Goal: Complete application form: Complete application form

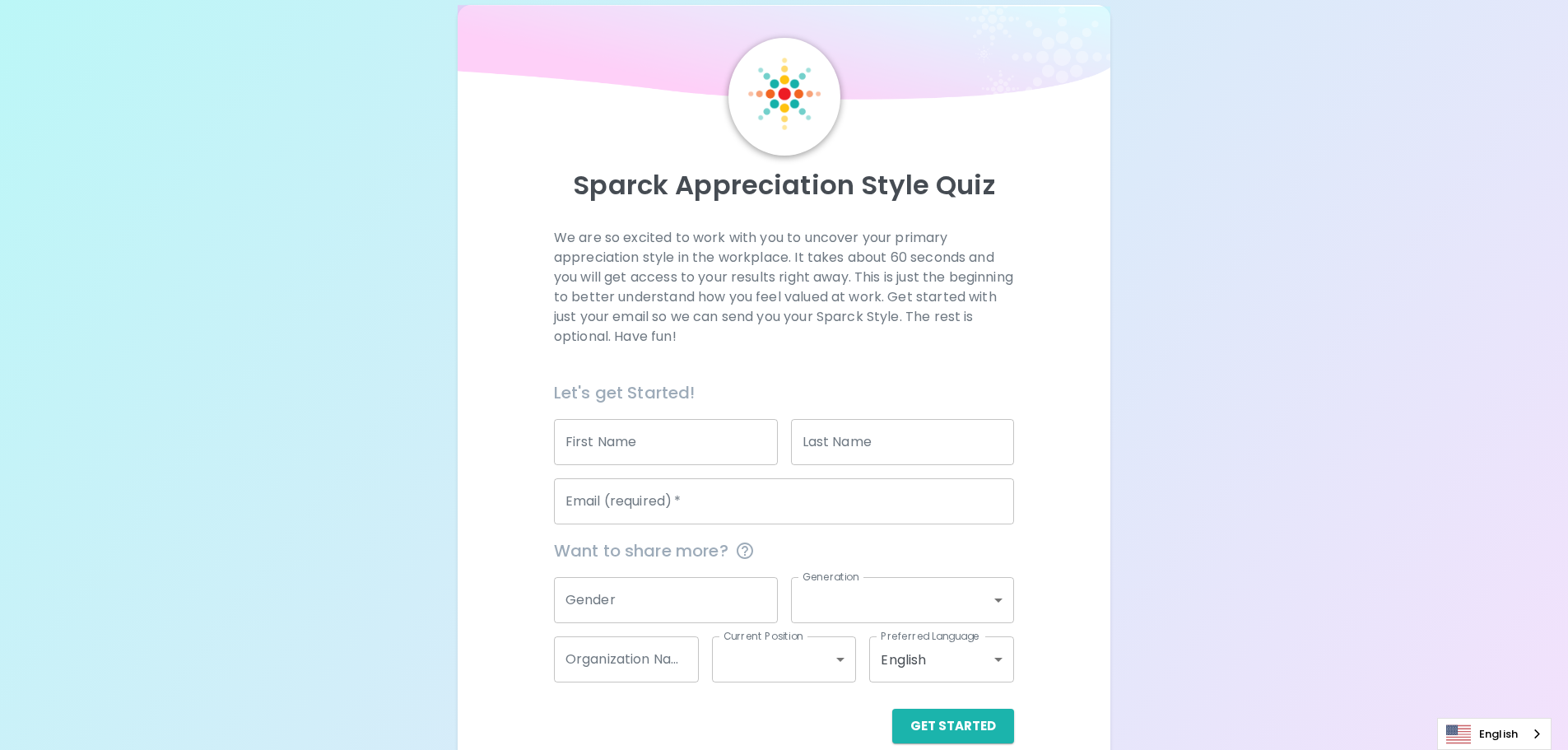
scroll to position [55, 0]
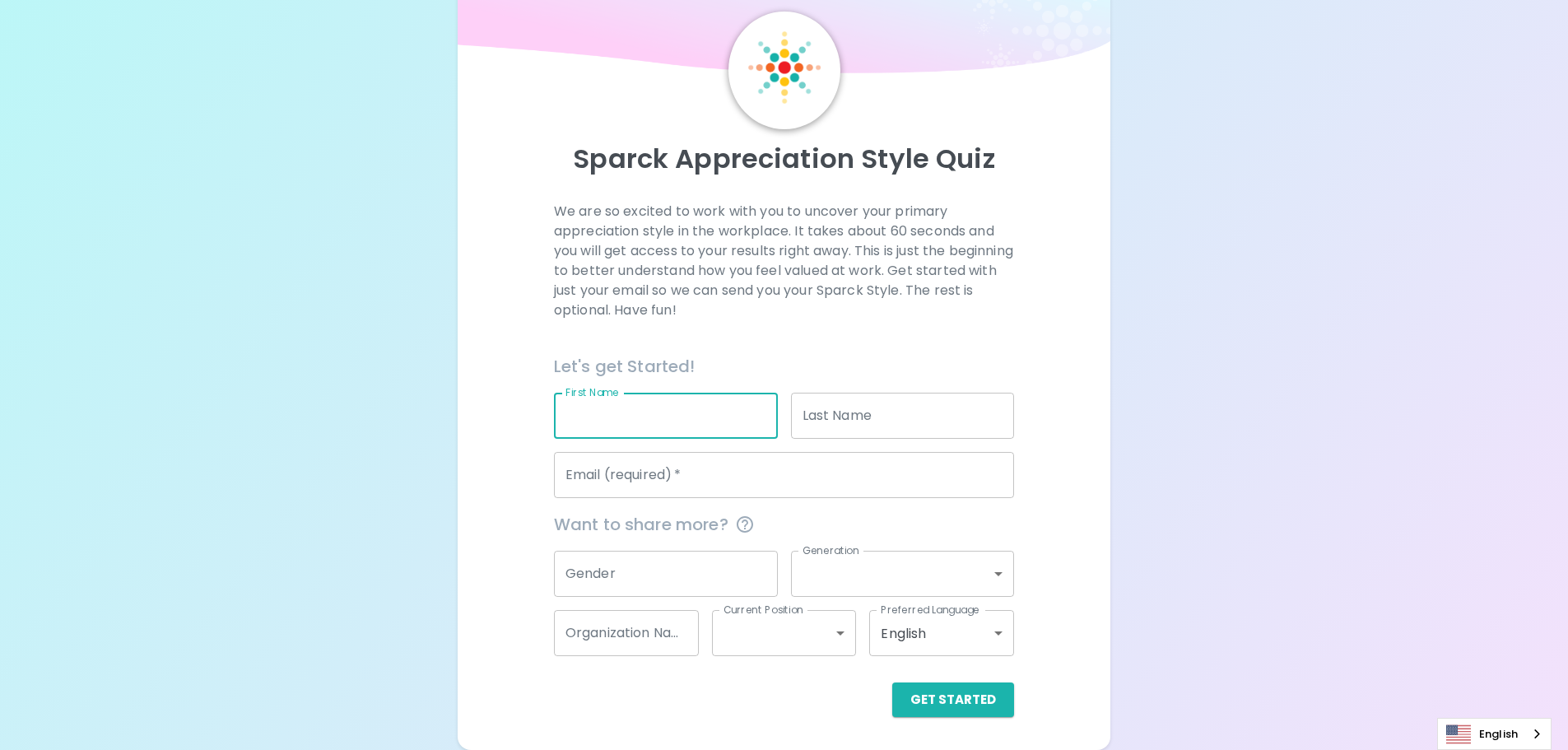
click at [662, 404] on input "First Name" at bounding box center [666, 415] width 224 height 46
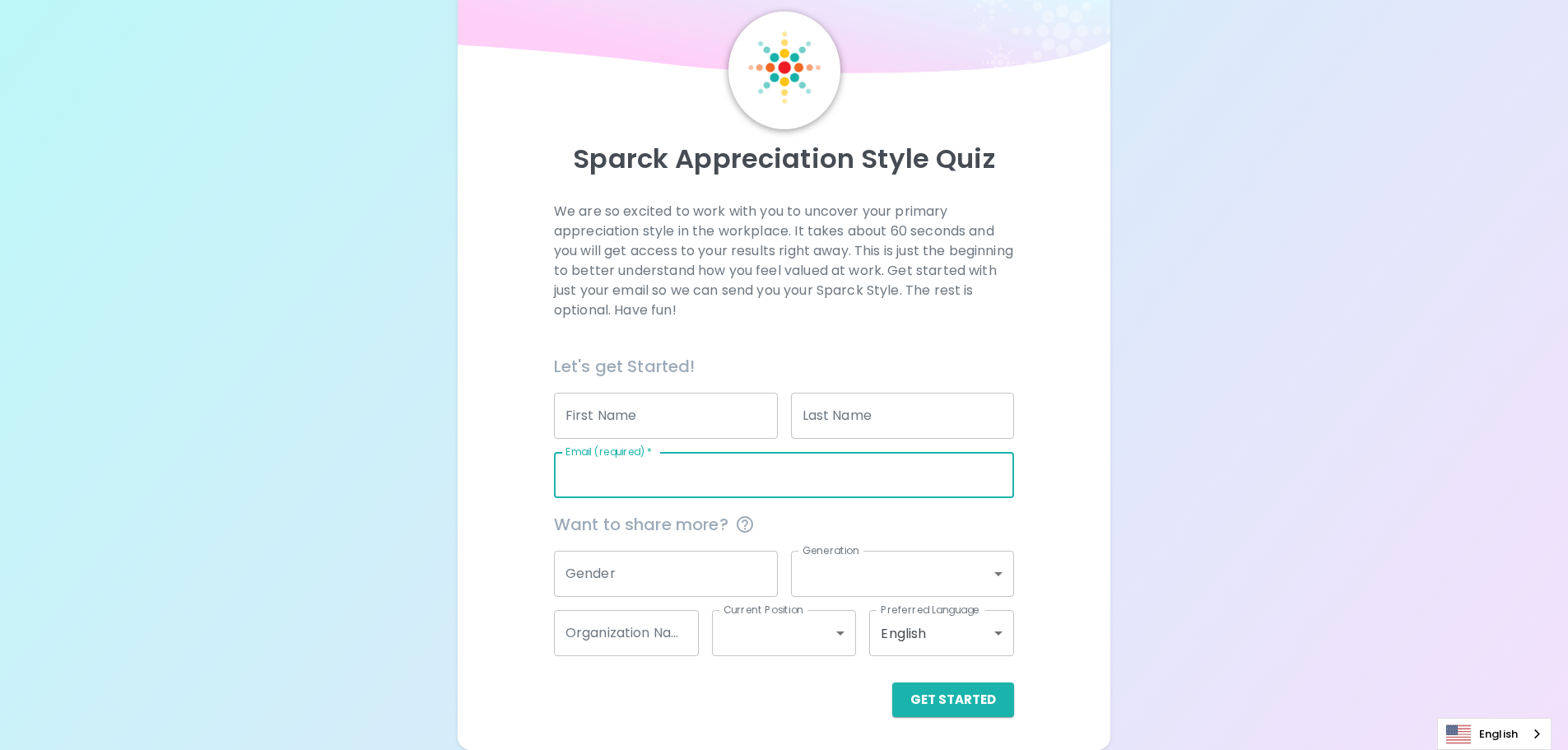
click at [603, 467] on input "Email (required)   *" at bounding box center [784, 474] width 460 height 46
type input "[PERSON_NAME][EMAIL_ADDRESS][PERSON_NAME][DOMAIN_NAME]"
type input "[PERSON_NAME]"
type input "[GEOGRAPHIC_DATA]"
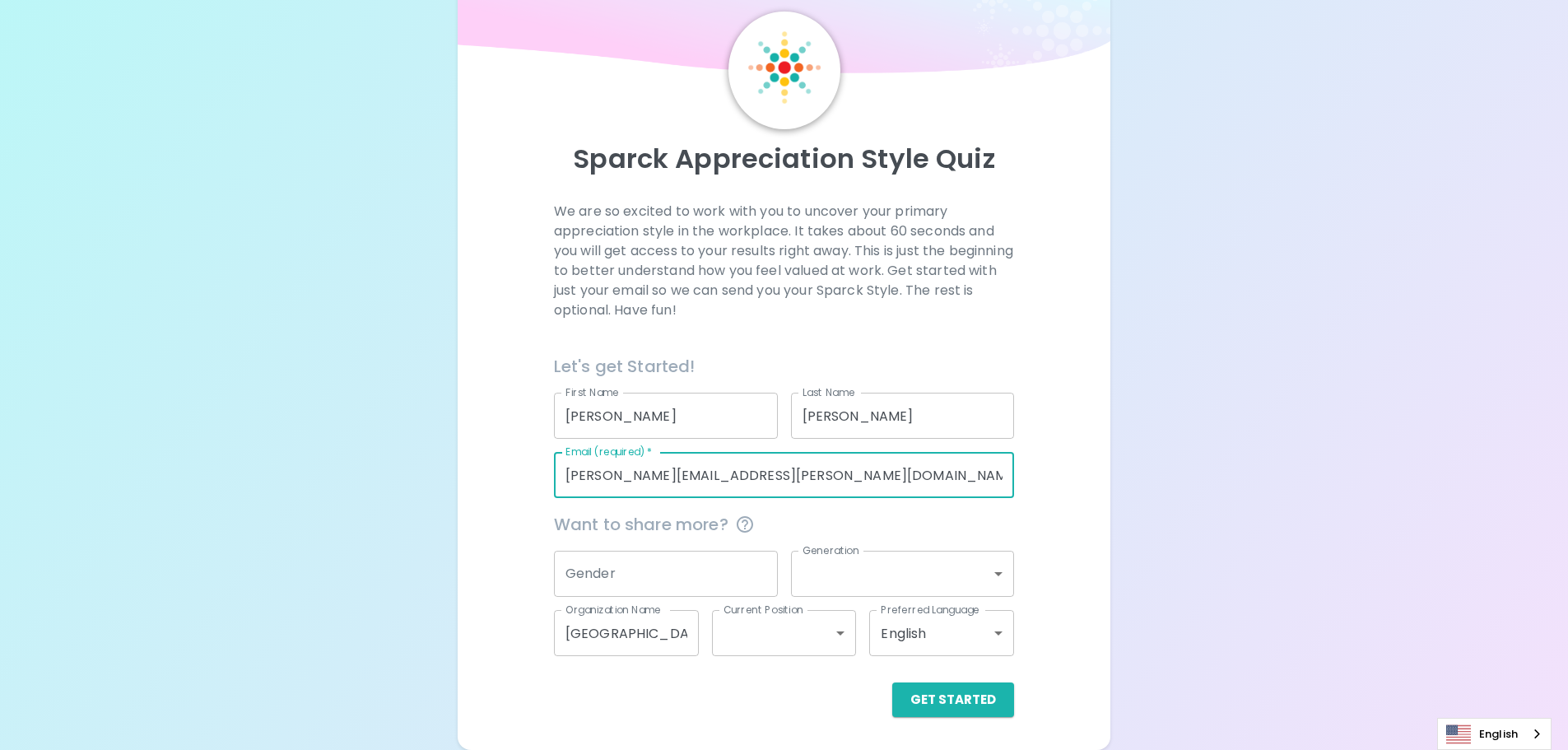
click at [639, 637] on input "[GEOGRAPHIC_DATA]" at bounding box center [626, 633] width 145 height 46
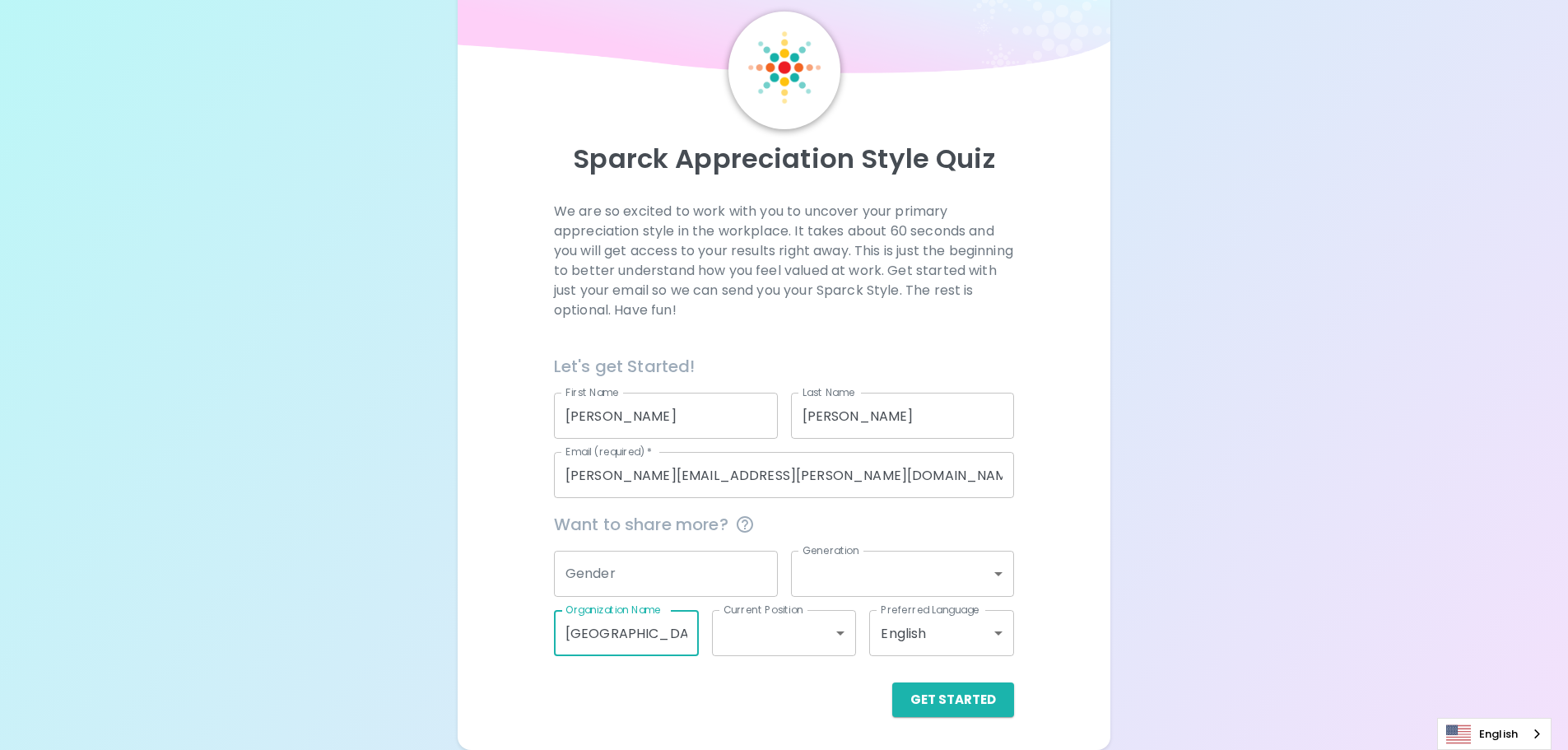
click at [639, 637] on input "[GEOGRAPHIC_DATA]" at bounding box center [626, 633] width 145 height 46
click at [1183, 600] on div "Sparck Appreciation Style Quiz We are so excited to work with you to uncover yo…" at bounding box center [784, 348] width 1568 height 805
click at [679, 425] on input "[PERSON_NAME]" at bounding box center [666, 415] width 224 height 46
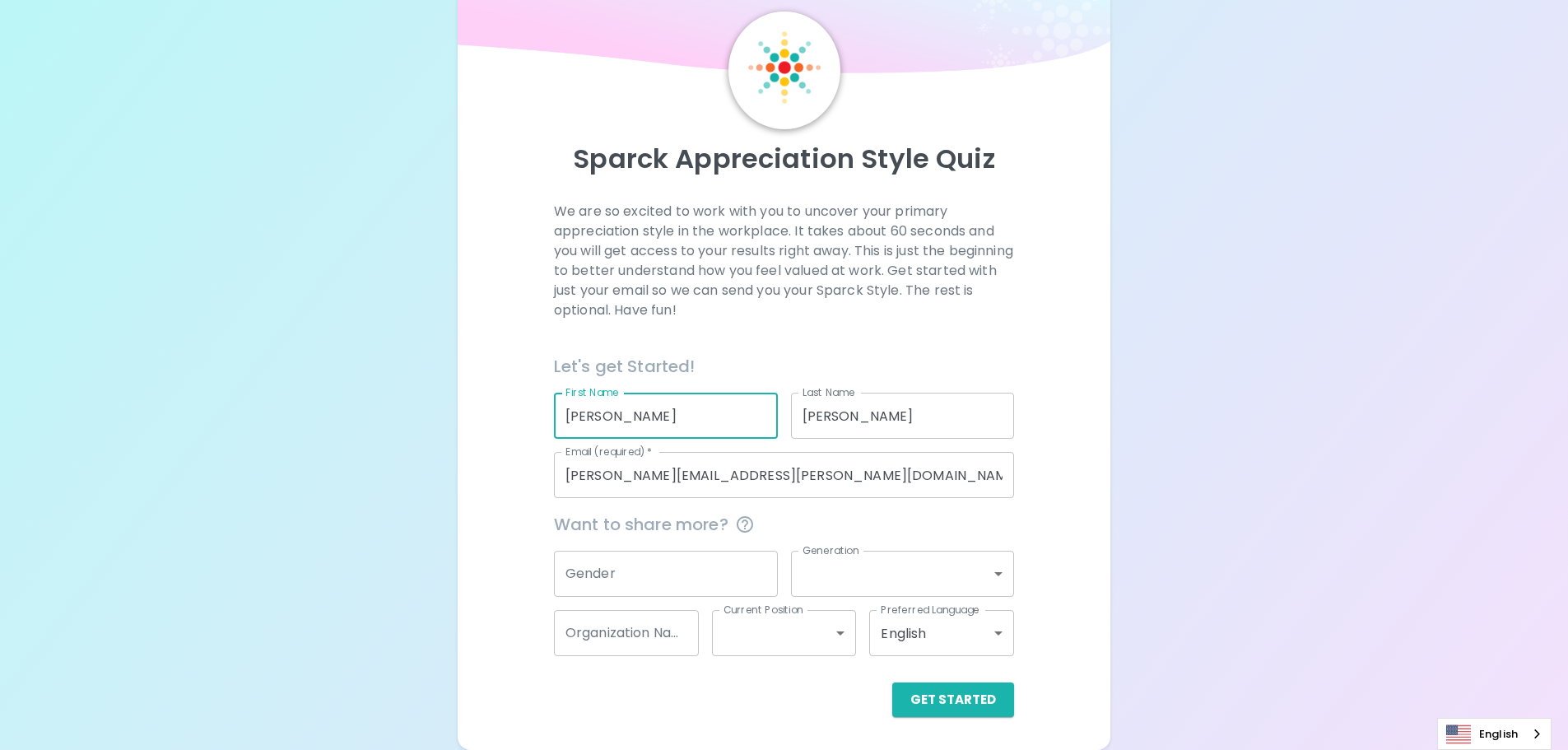
drag, startPoint x: 679, startPoint y: 425, endPoint x: 408, endPoint y: 406, distance: 271.7
click at [408, 406] on div "Sparck Appreciation Style Quiz We are so excited to work with you to uncover yo…" at bounding box center [784, 348] width 1568 height 805
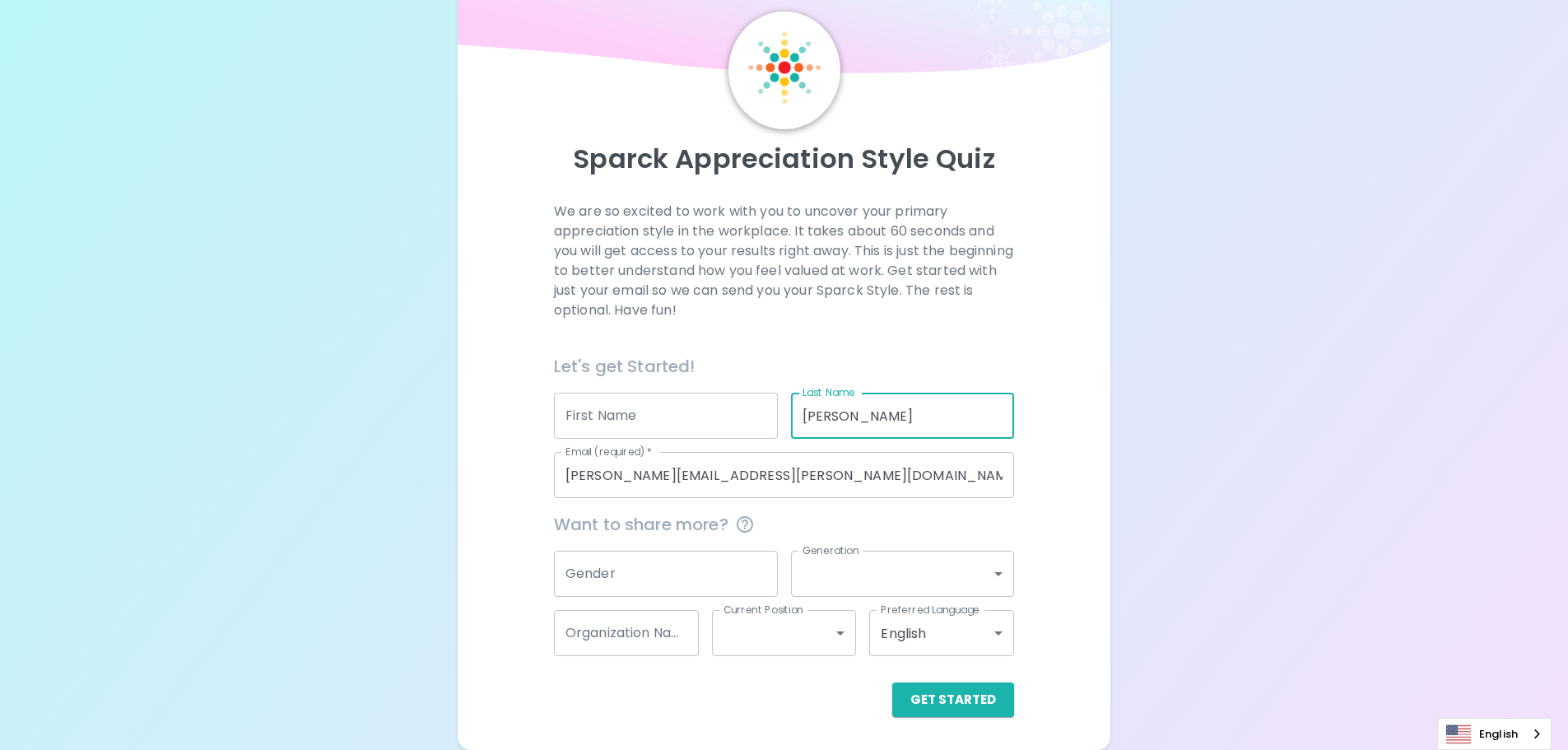
click at [843, 421] on input "[PERSON_NAME]" at bounding box center [903, 415] width 224 height 46
click at [946, 704] on button "Get Started" at bounding box center [953, 699] width 121 height 34
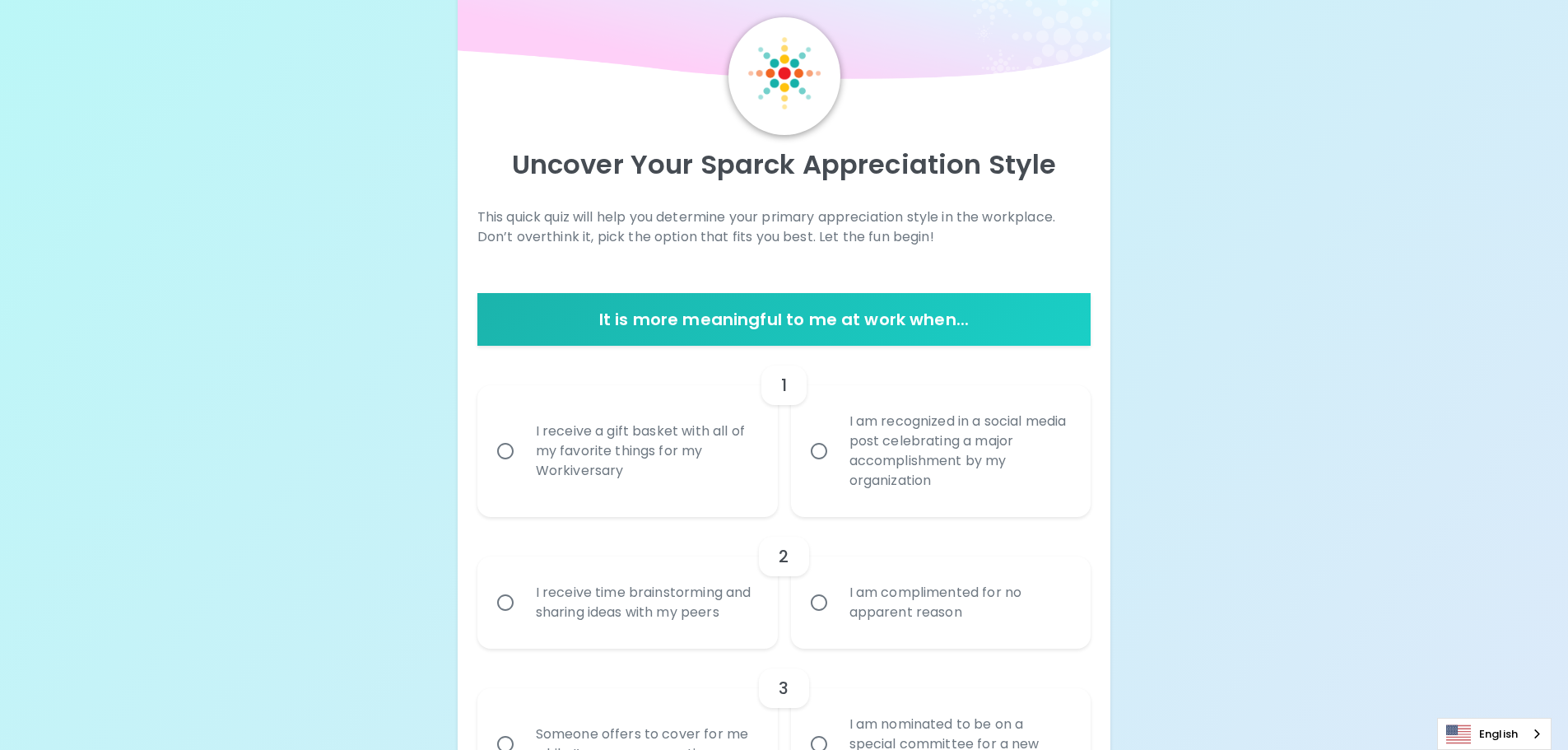
scroll to position [0, 0]
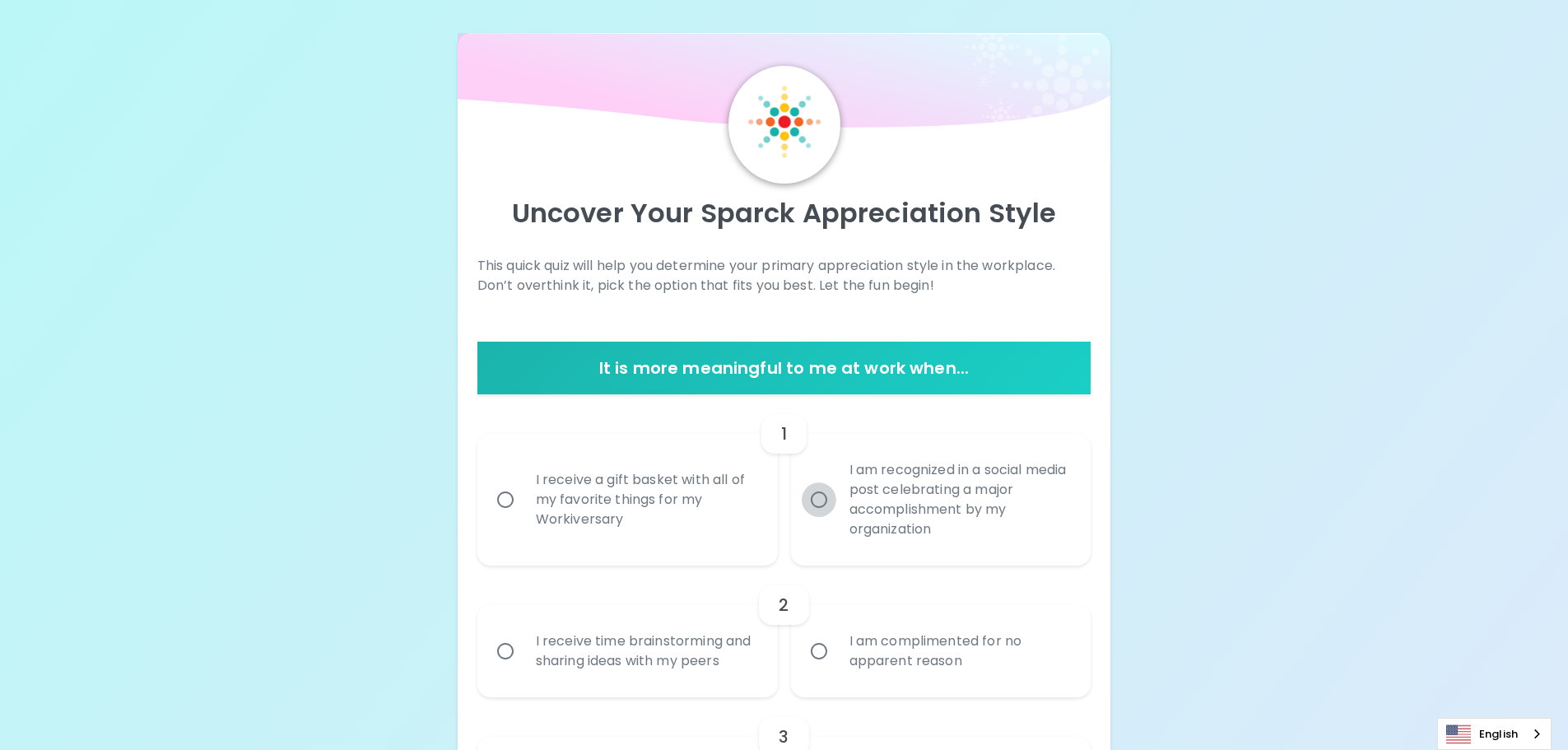
click at [830, 506] on input "I am recognized in a social media post celebrating a major accomplishment by my…" at bounding box center [819, 499] width 34 height 34
radio input "true"
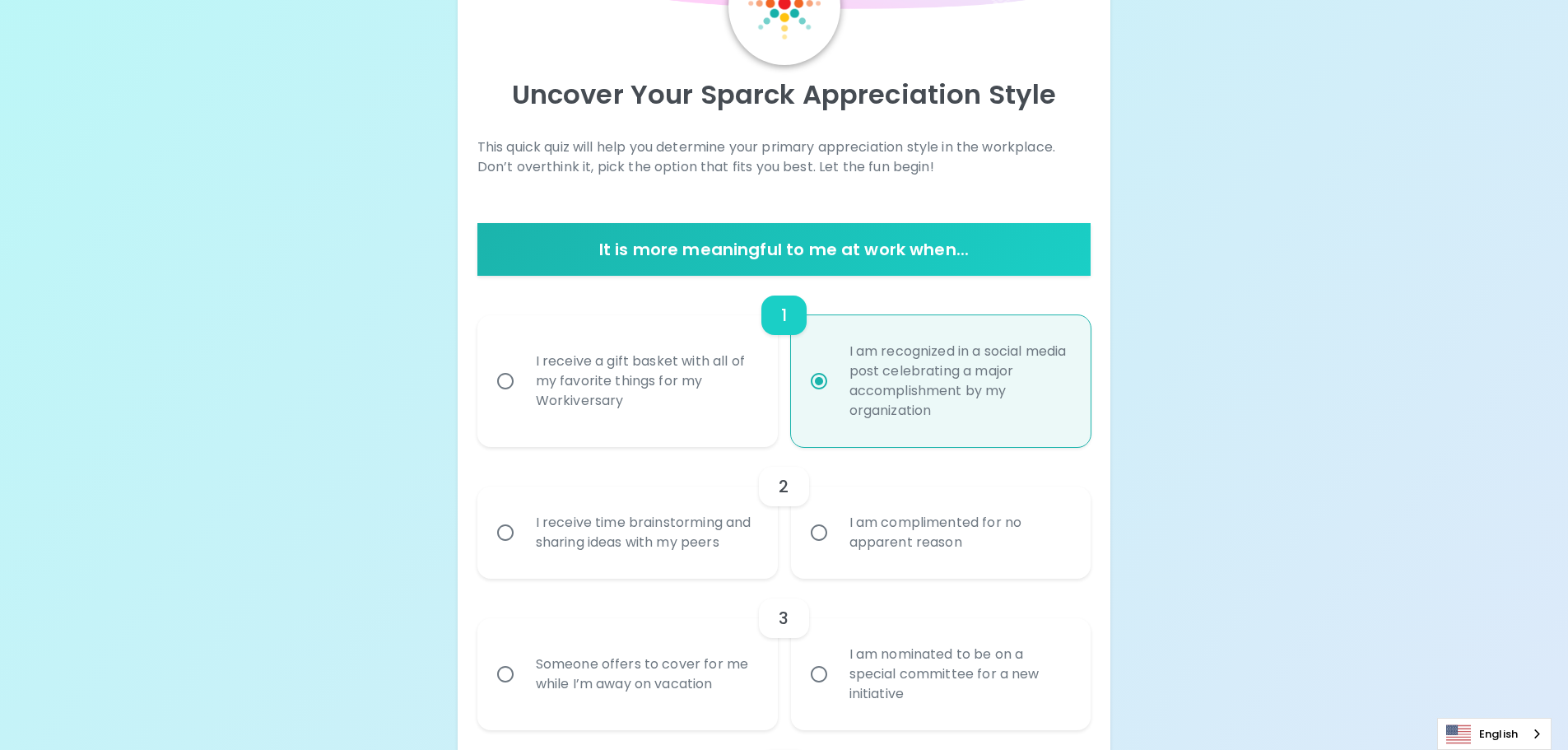
scroll to position [132, 0]
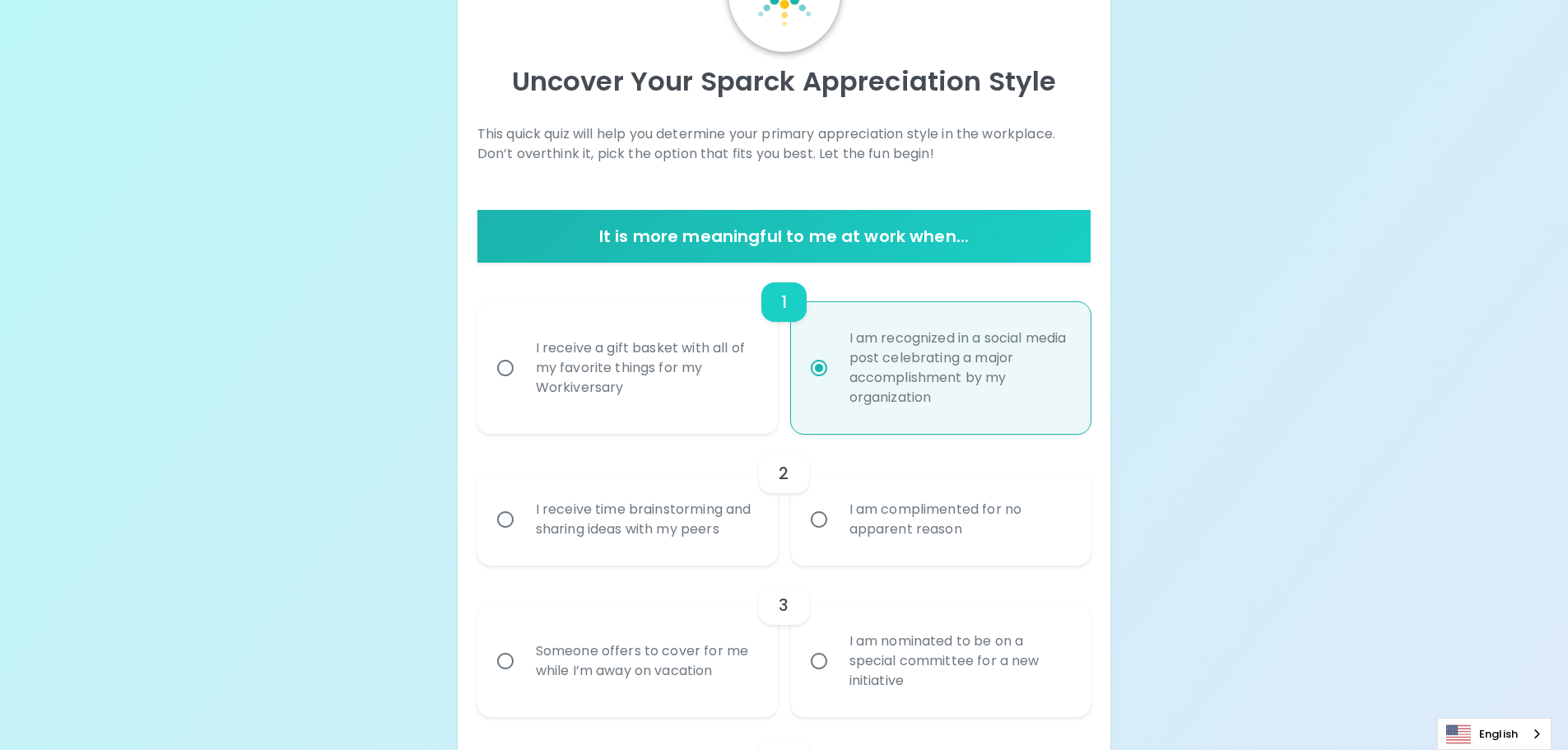
click at [812, 514] on input "I am complimented for no apparent reason" at bounding box center [819, 518] width 34 height 34
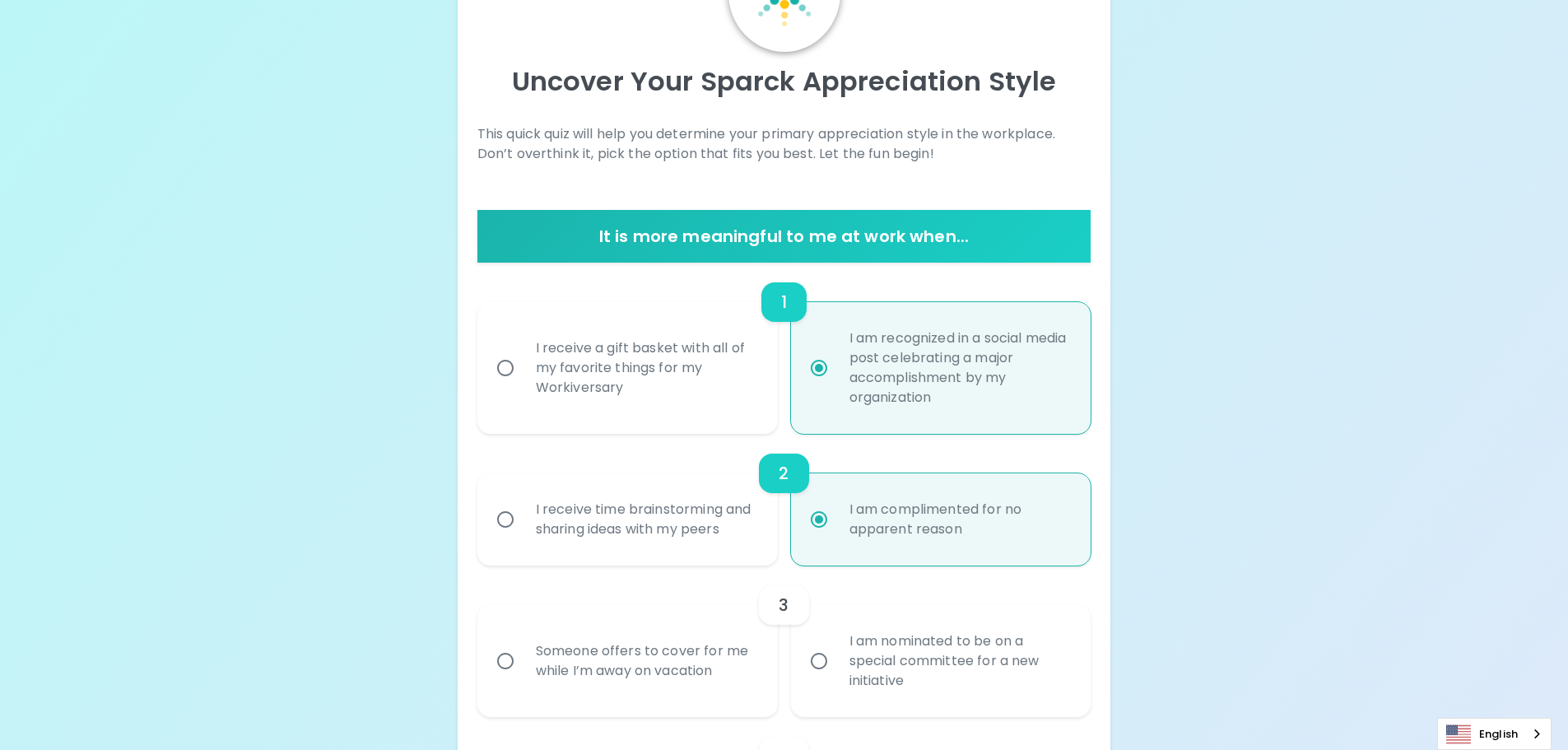
scroll to position [263, 0]
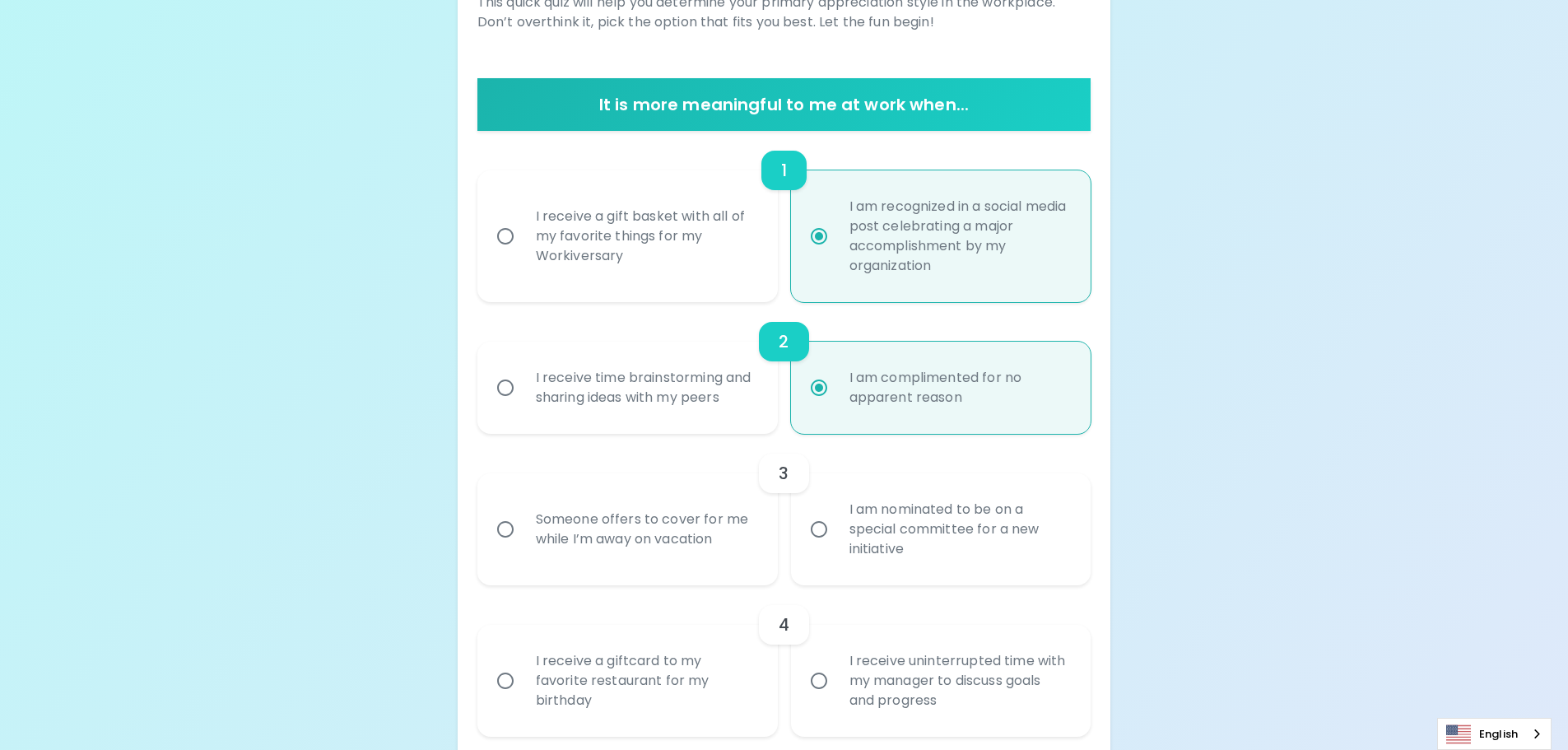
radio input "true"
click at [822, 535] on input "I am nominated to be on a special committee for a new initiative" at bounding box center [819, 529] width 34 height 34
radio input "false"
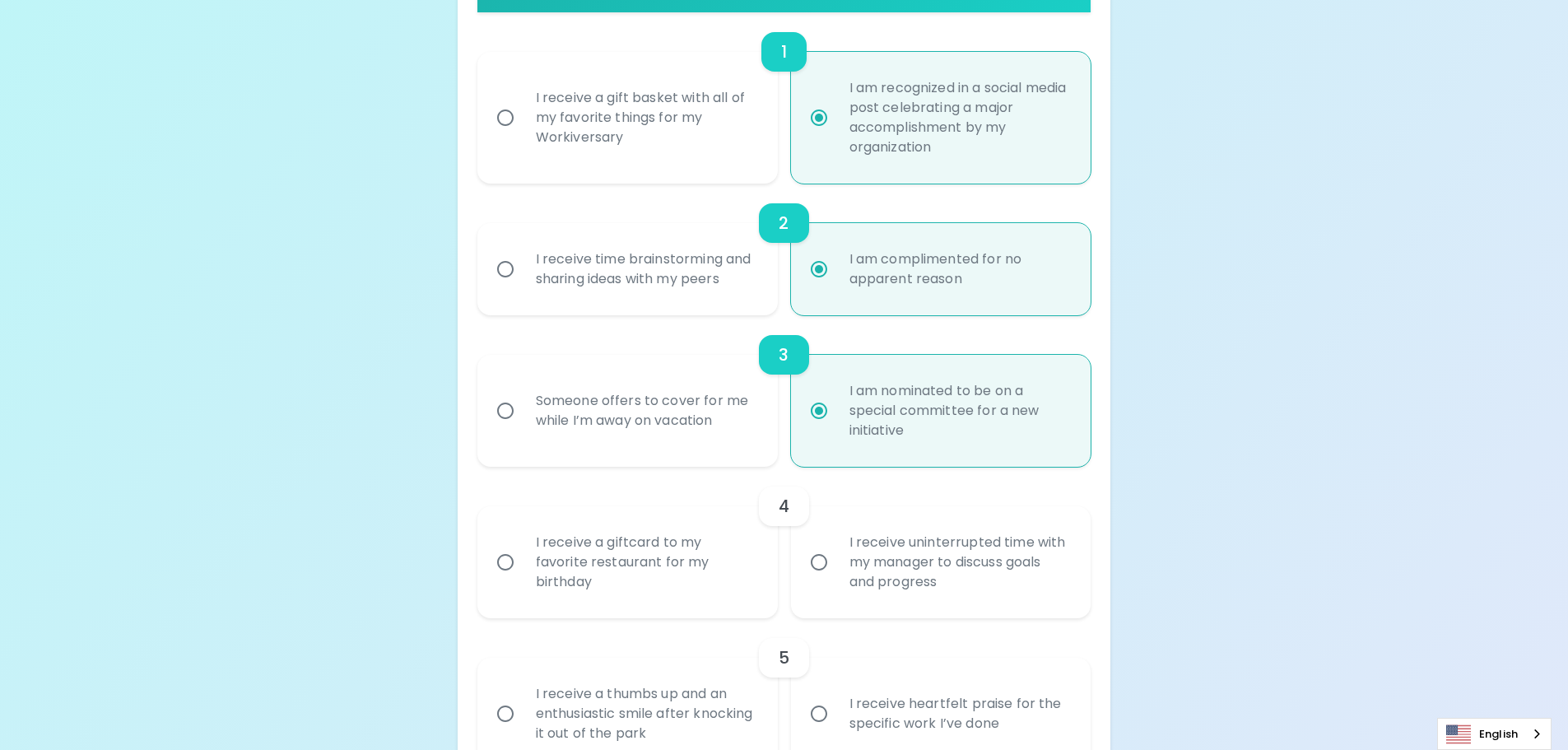
scroll to position [395, 0]
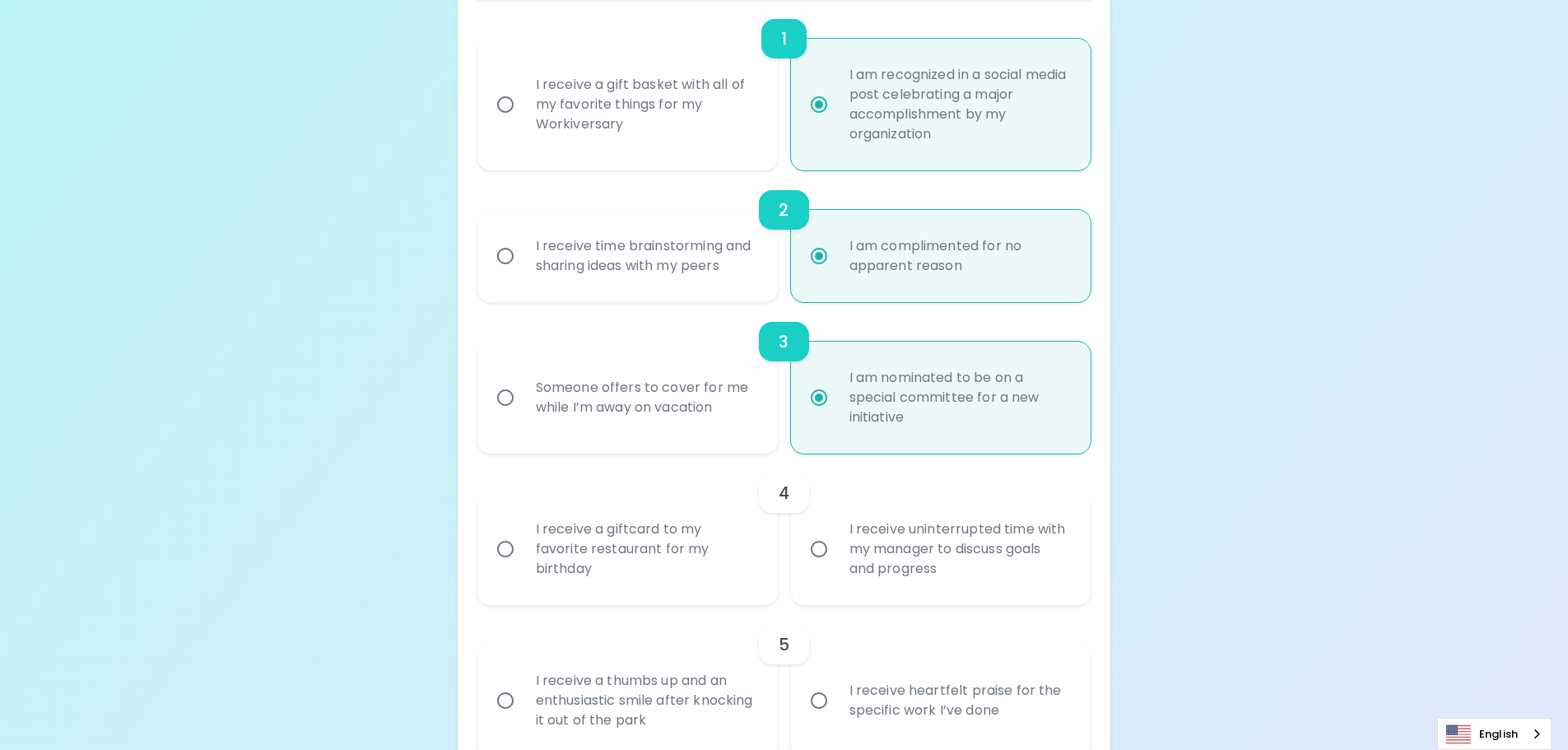
radio input "true"
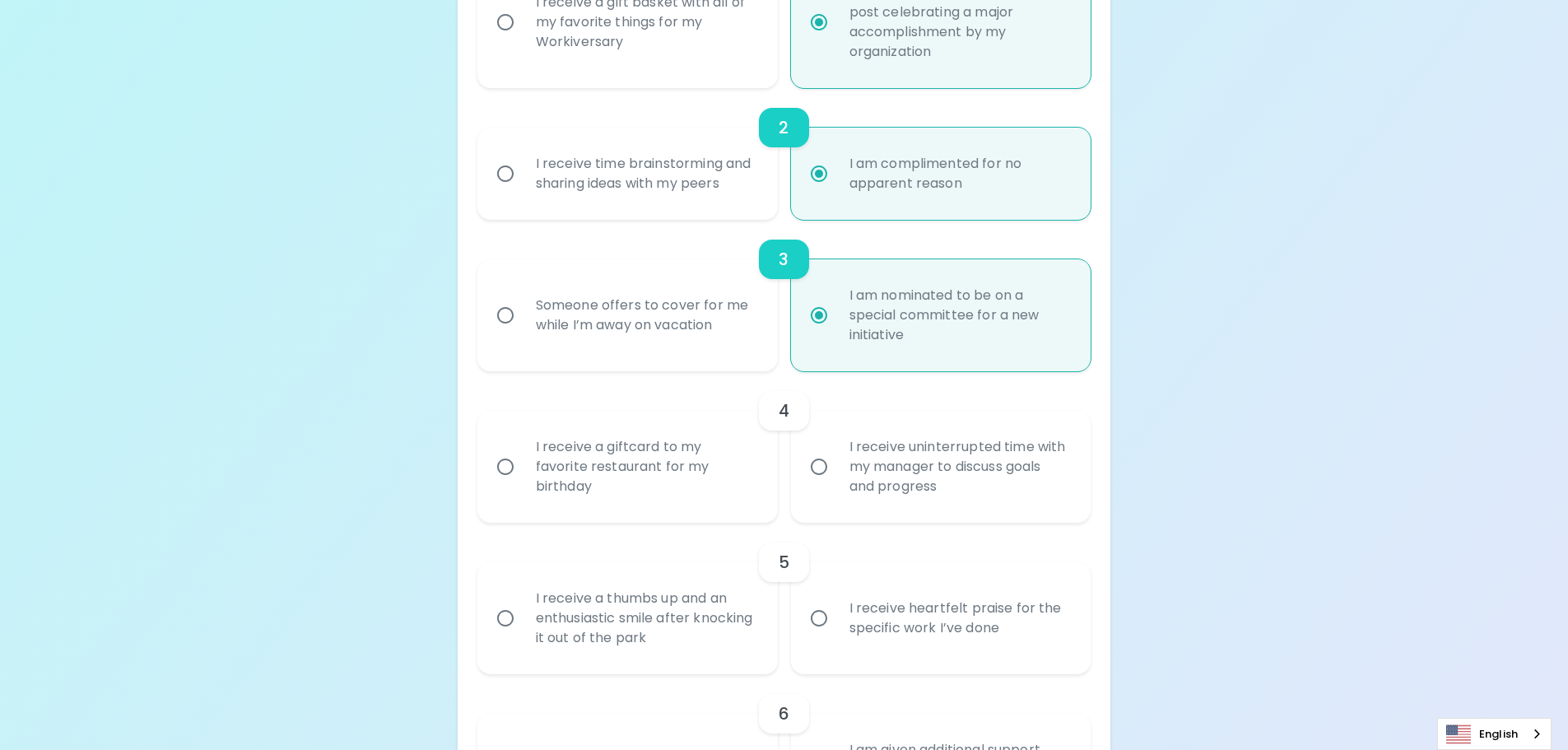
click at [819, 464] on input "I receive uninterrupted time with my manager to discuss goals and progress" at bounding box center [819, 467] width 34 height 34
radio input "false"
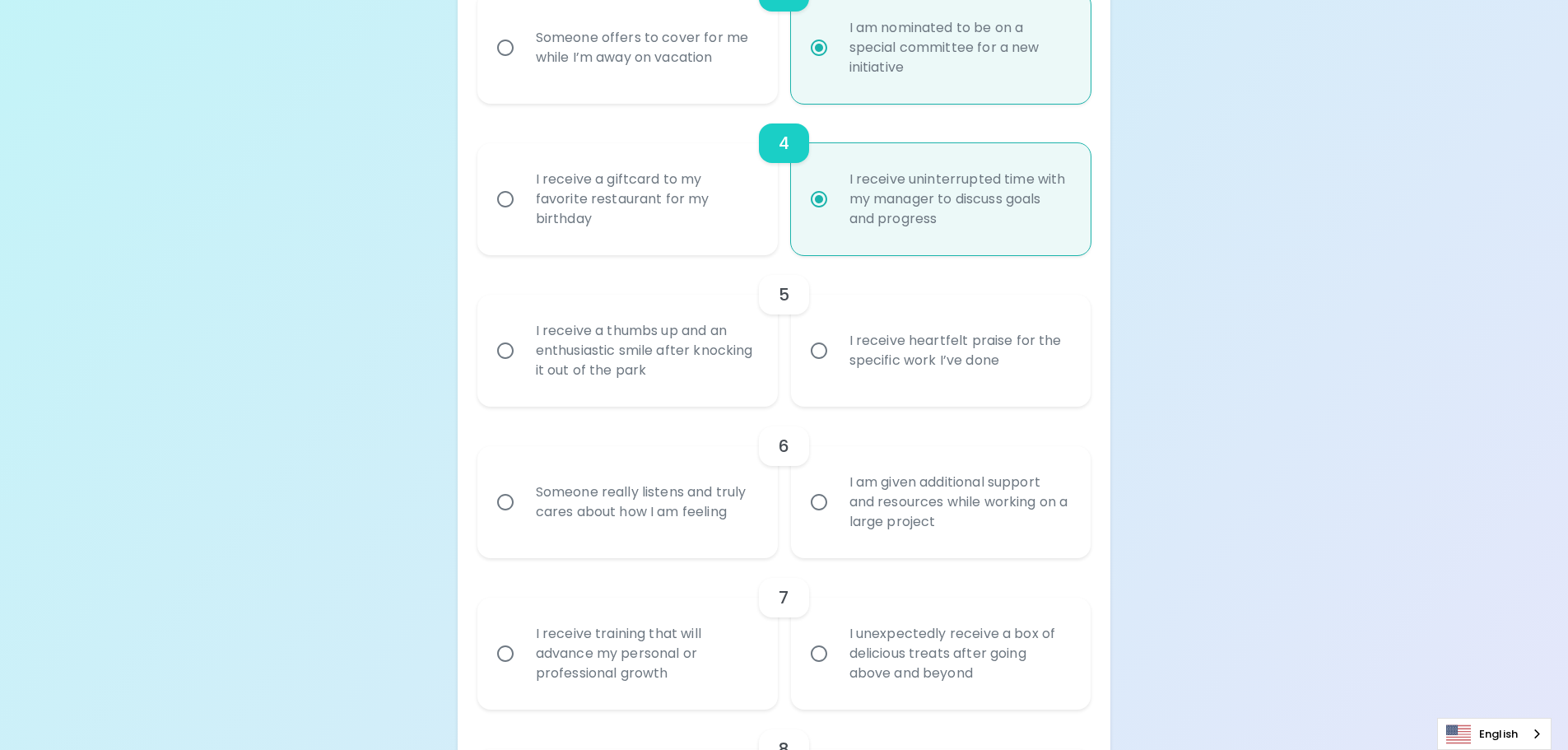
scroll to position [774, 0]
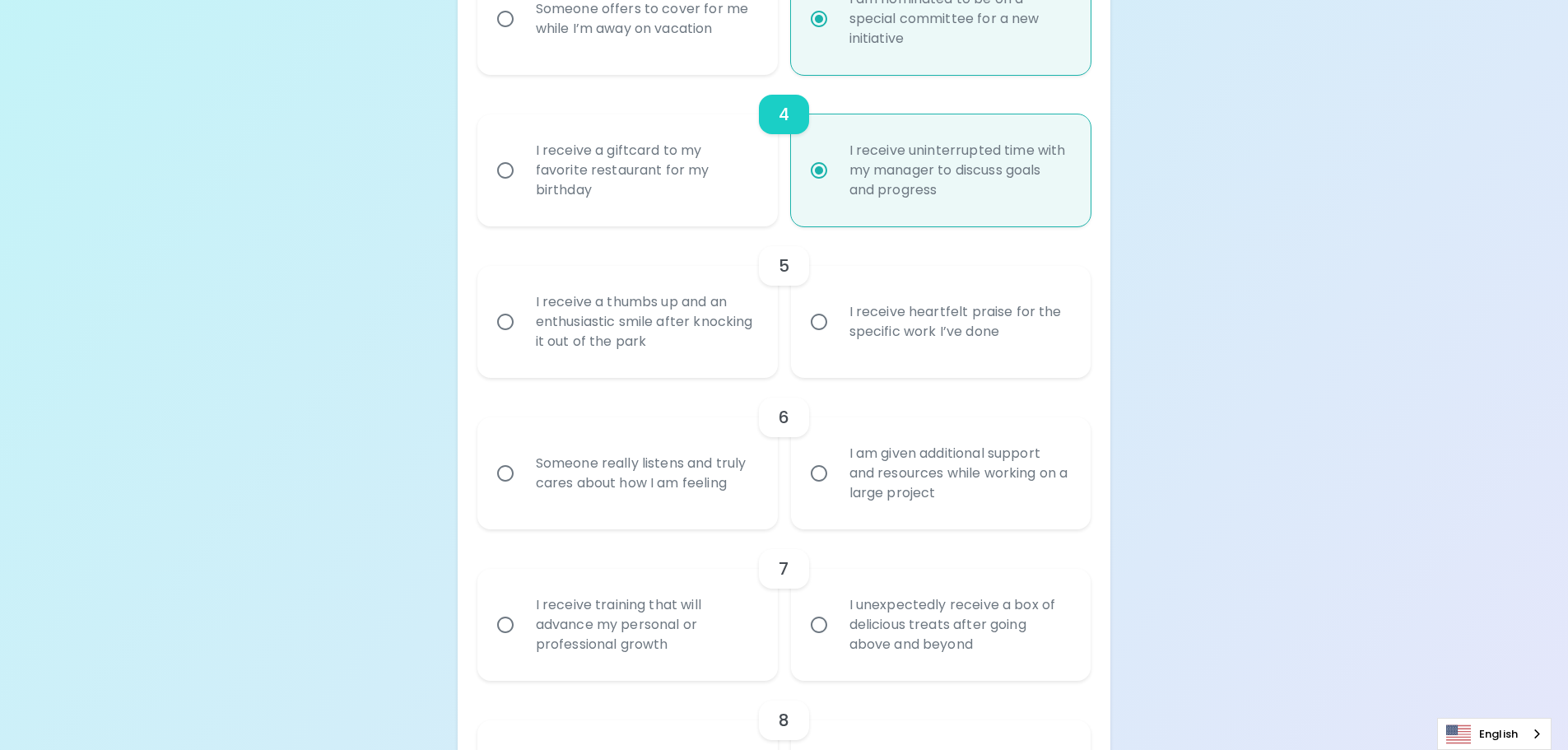
radio input "true"
click at [824, 317] on input "I receive heartfelt praise for the specific work I’ve done" at bounding box center [819, 321] width 34 height 34
radio input "false"
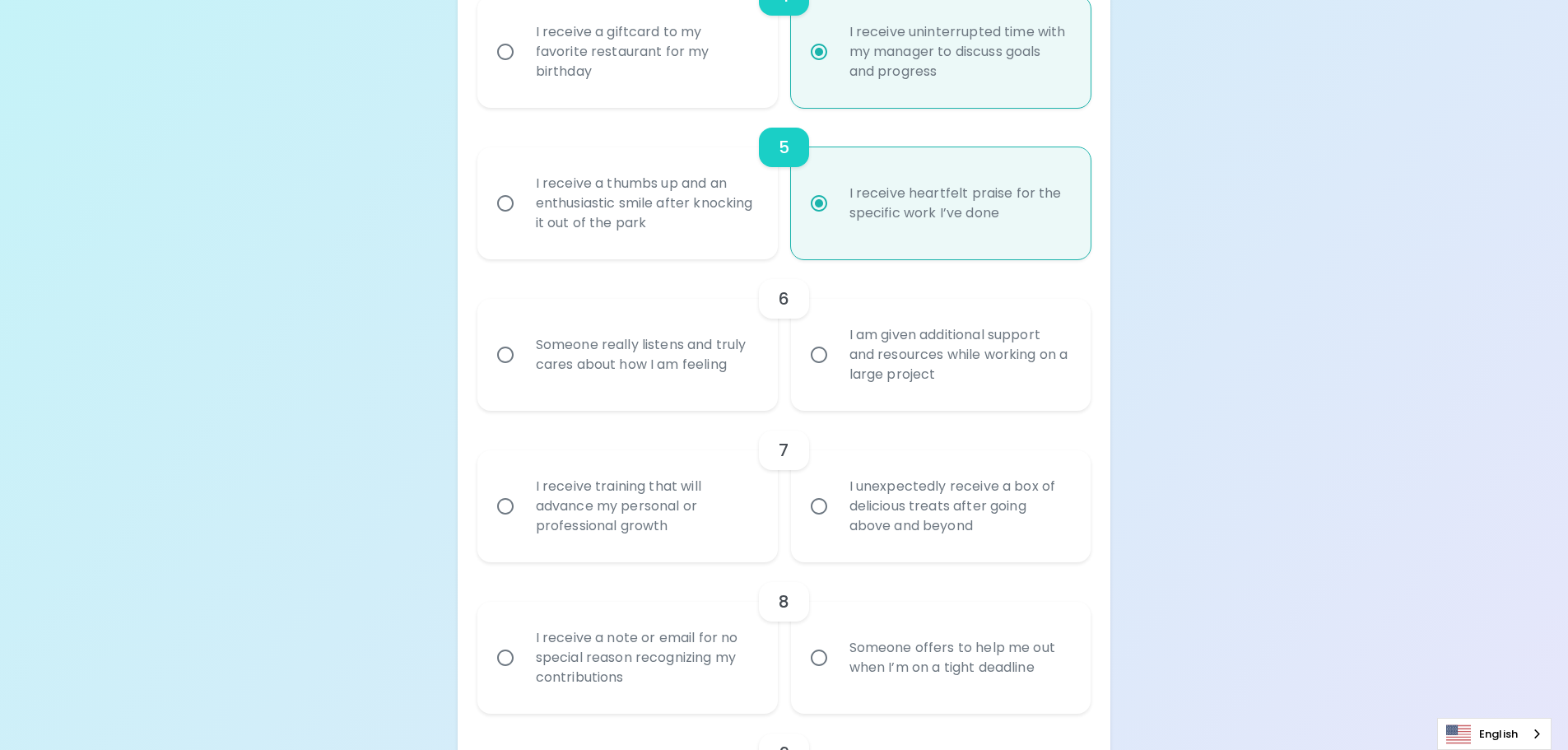
scroll to position [906, 0]
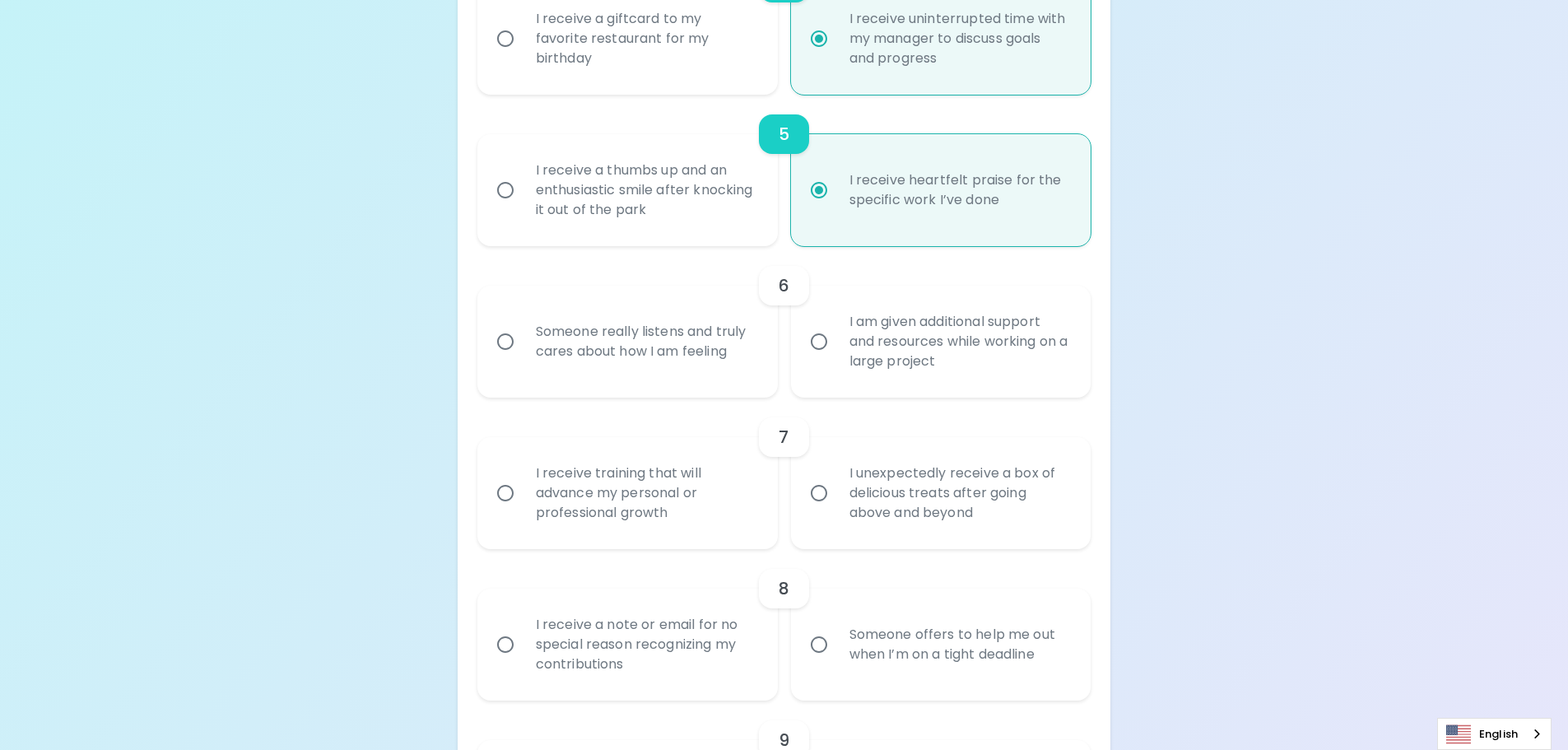
radio input "true"
click at [501, 342] on input "Someone really listens and truly cares about how I am feeling" at bounding box center [505, 341] width 34 height 34
radio input "false"
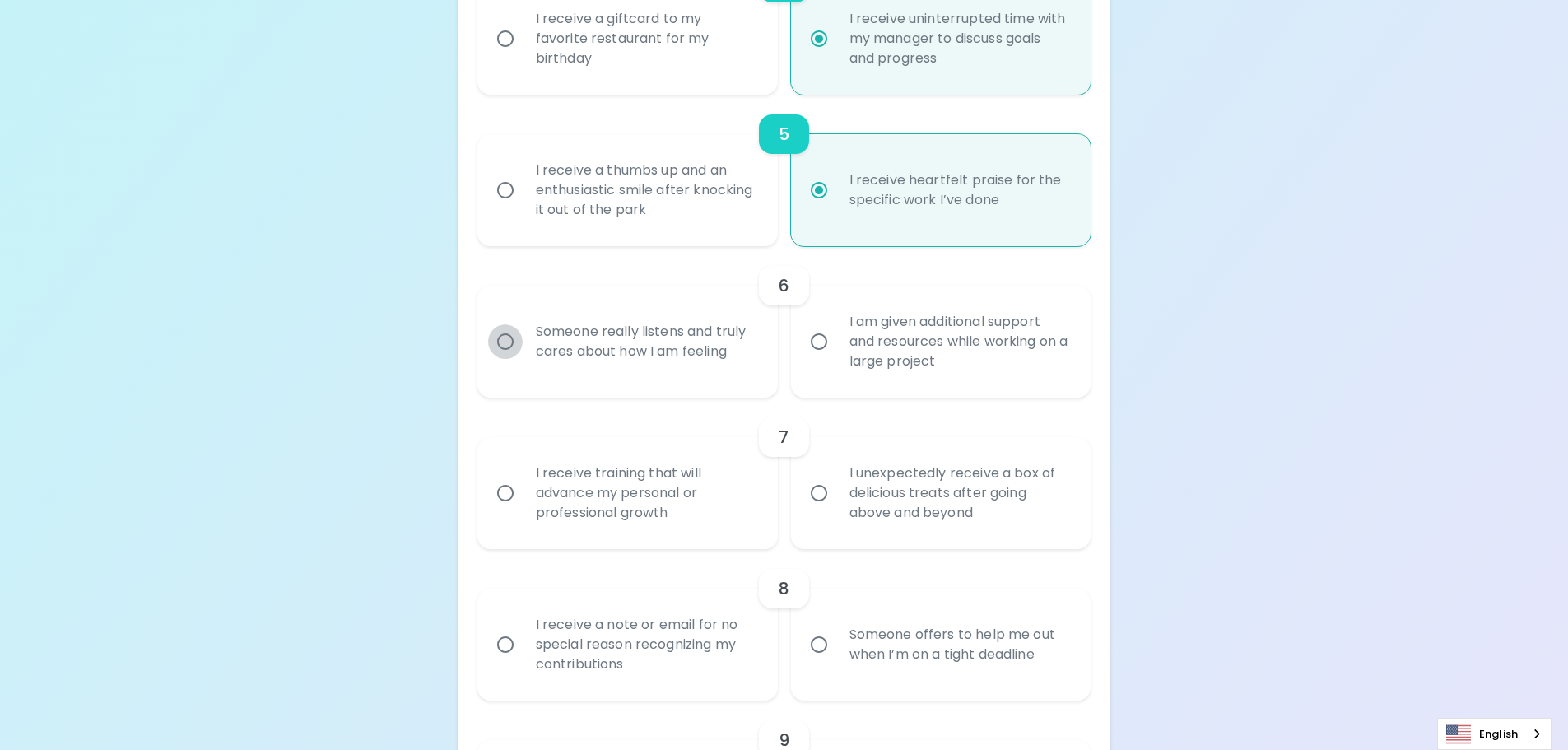
radio input "false"
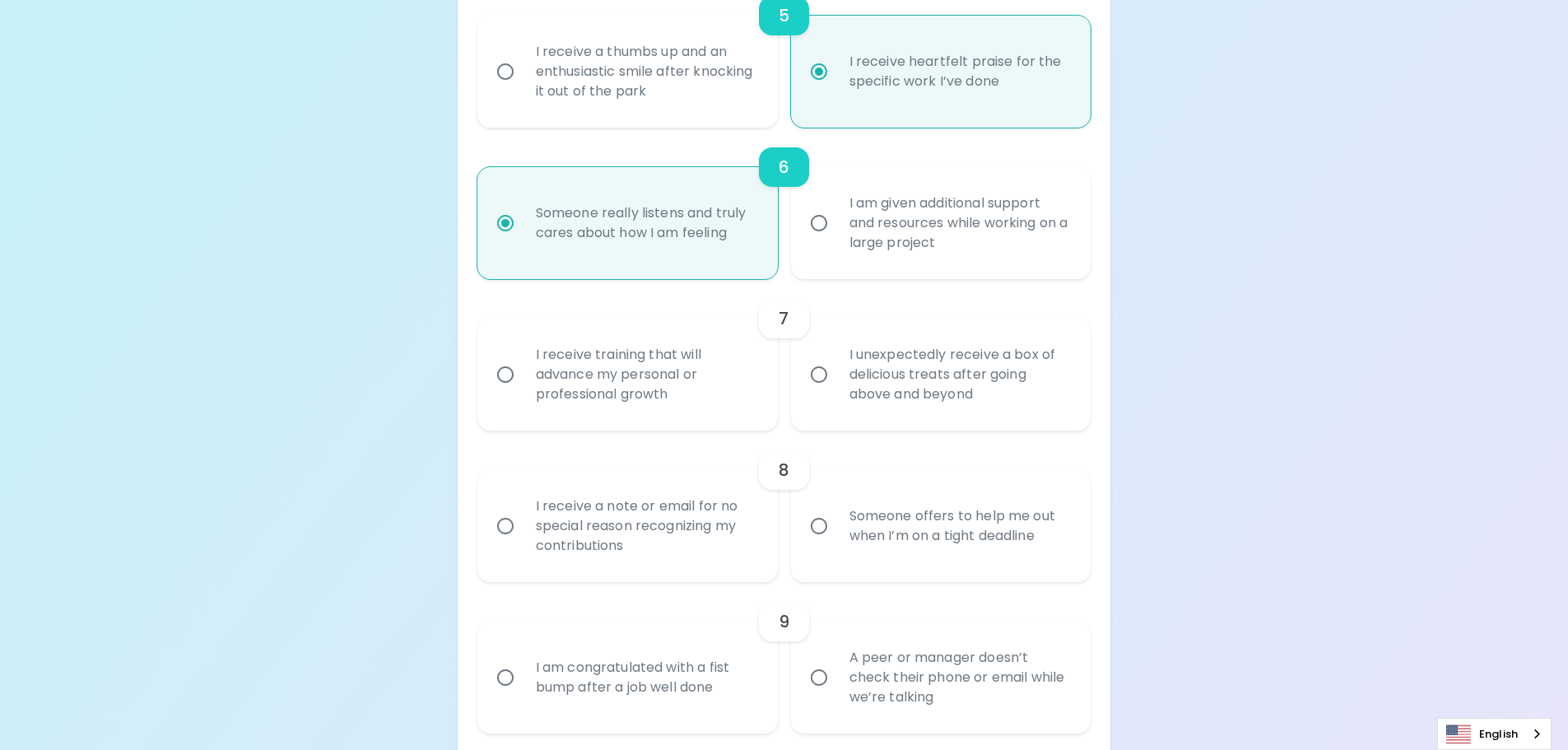
scroll to position [1037, 0]
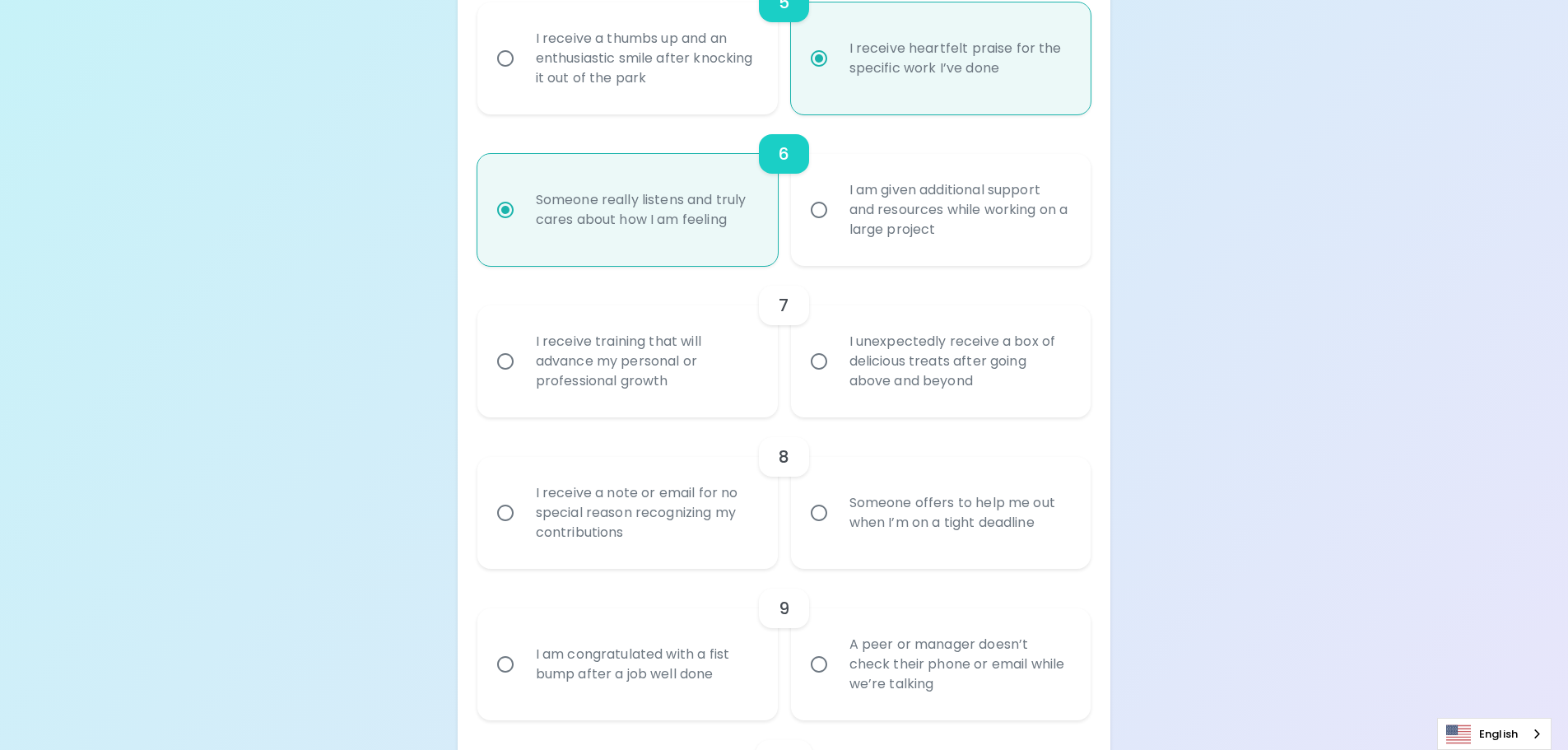
radio input "true"
click at [512, 374] on input "I receive training that will advance my personal or professional growth" at bounding box center [505, 361] width 34 height 34
radio input "false"
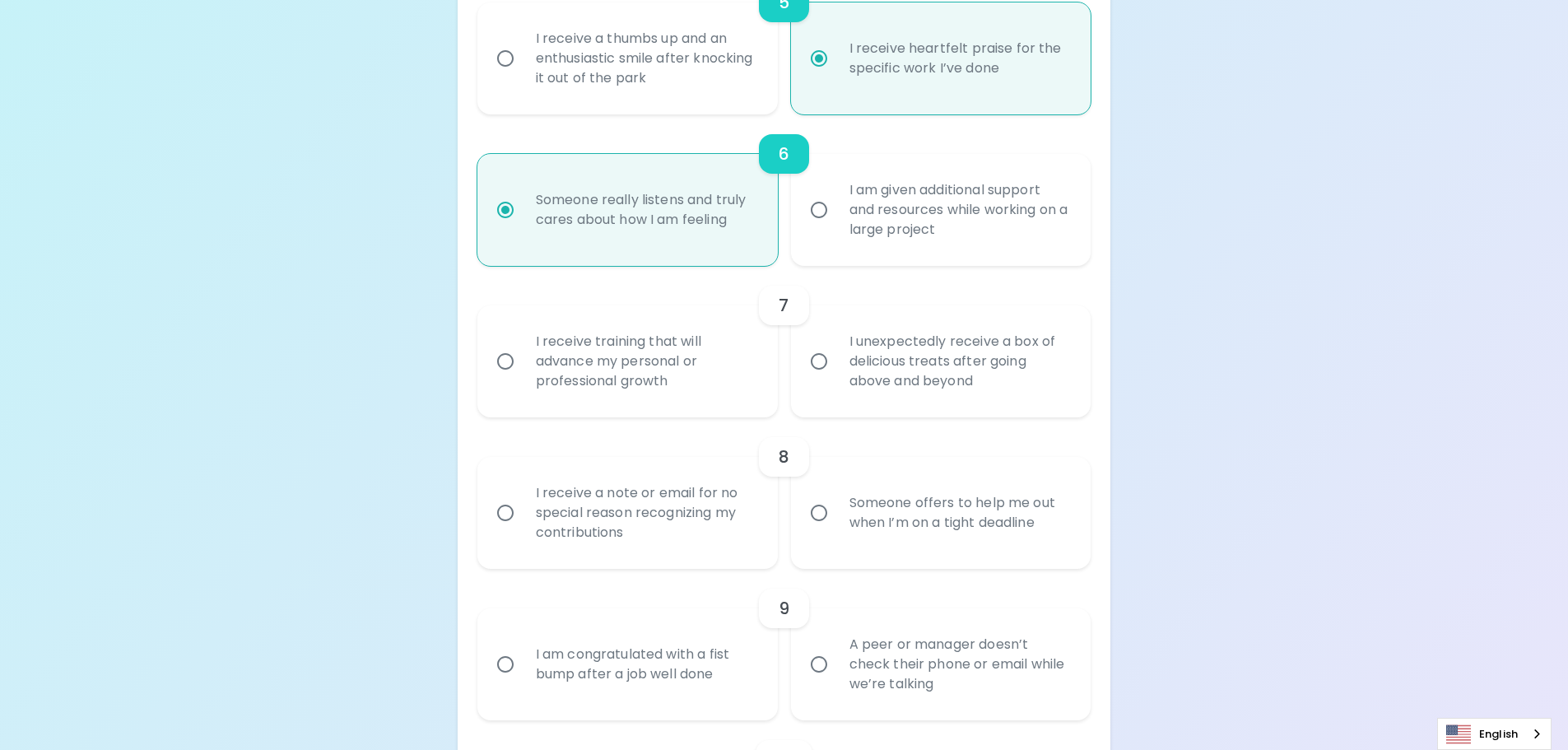
radio input "false"
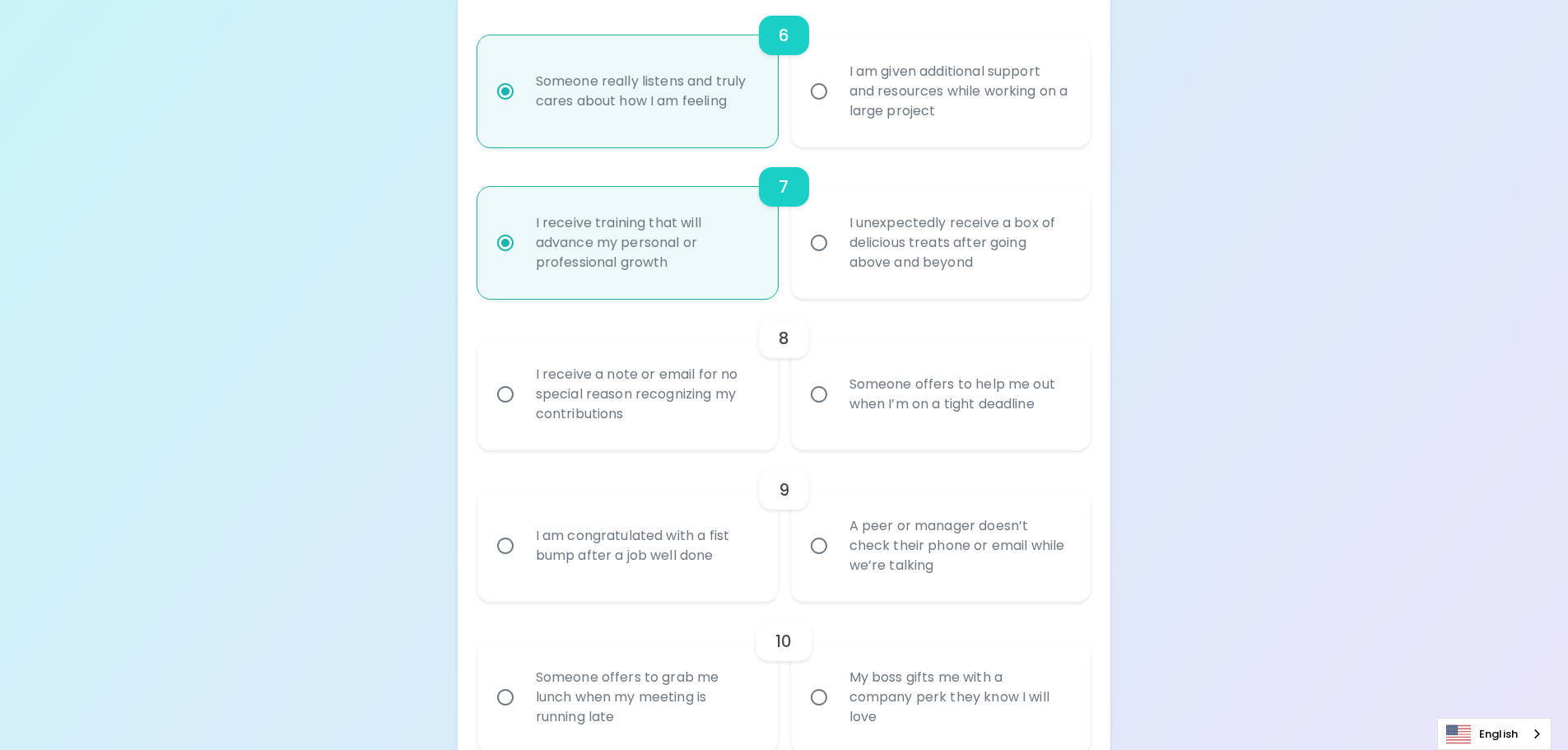
scroll to position [1169, 0]
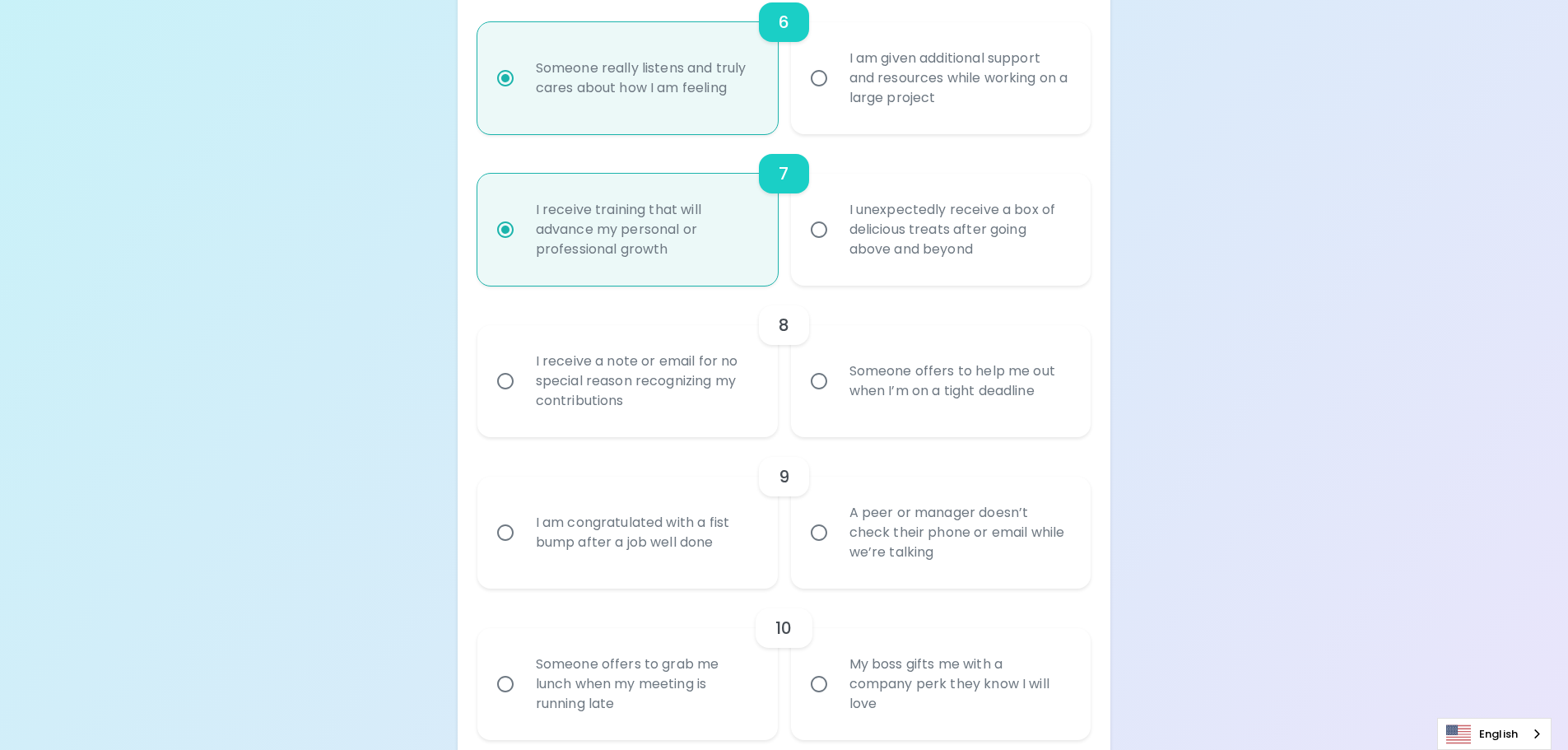
radio input "true"
click at [513, 374] on input "I receive a note or email for no special reason recognizing my contributions" at bounding box center [505, 380] width 34 height 34
radio input "false"
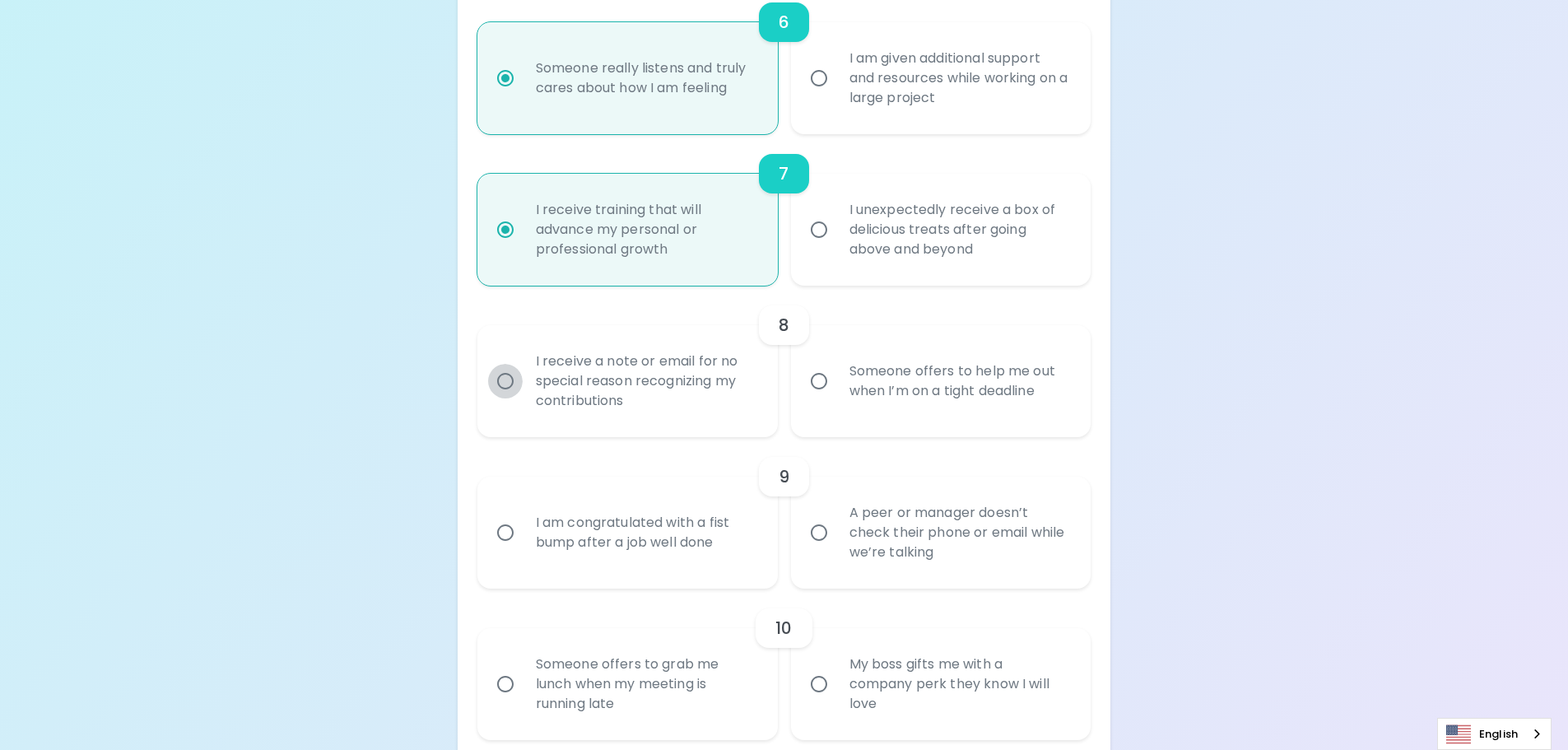
radio input "false"
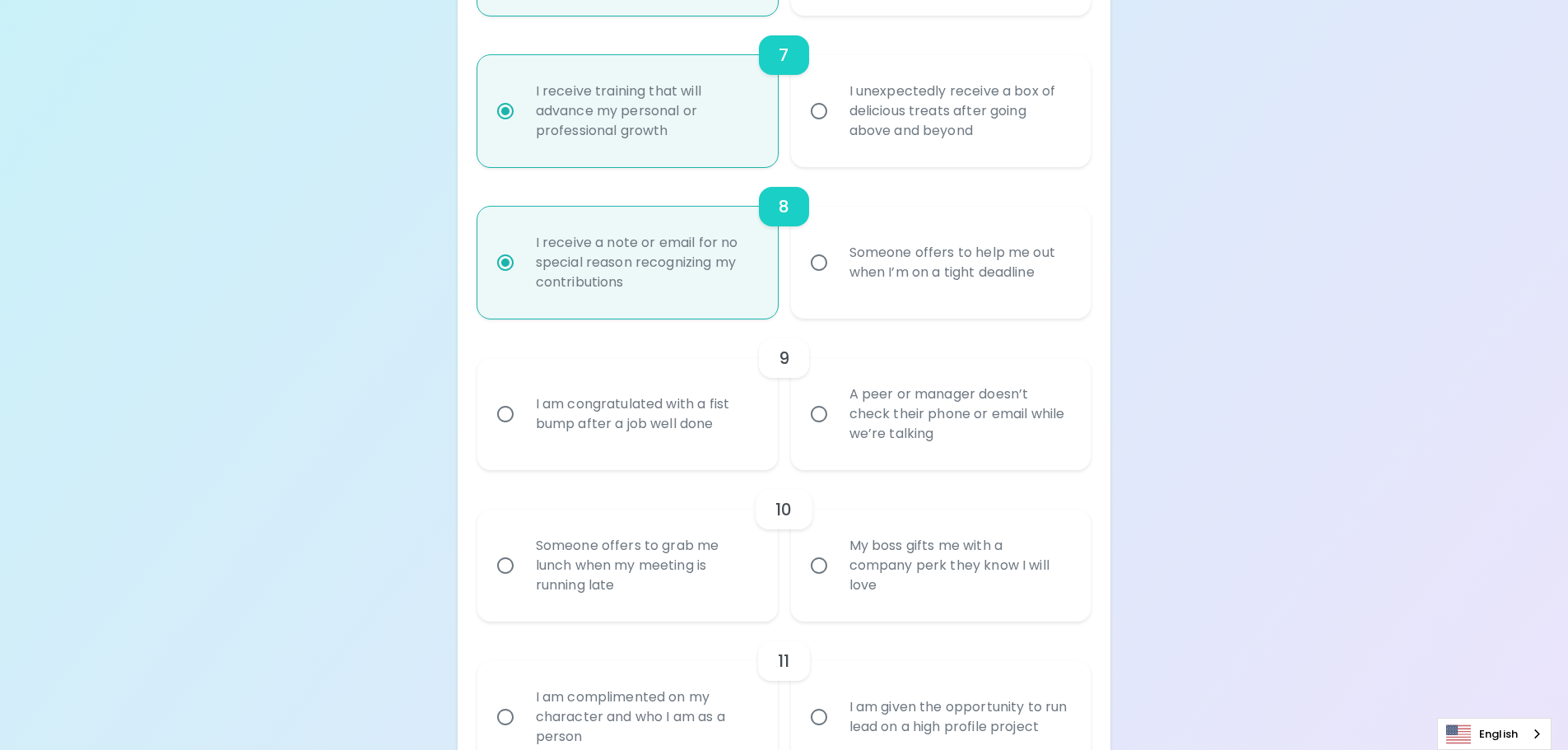
scroll to position [1300, 0]
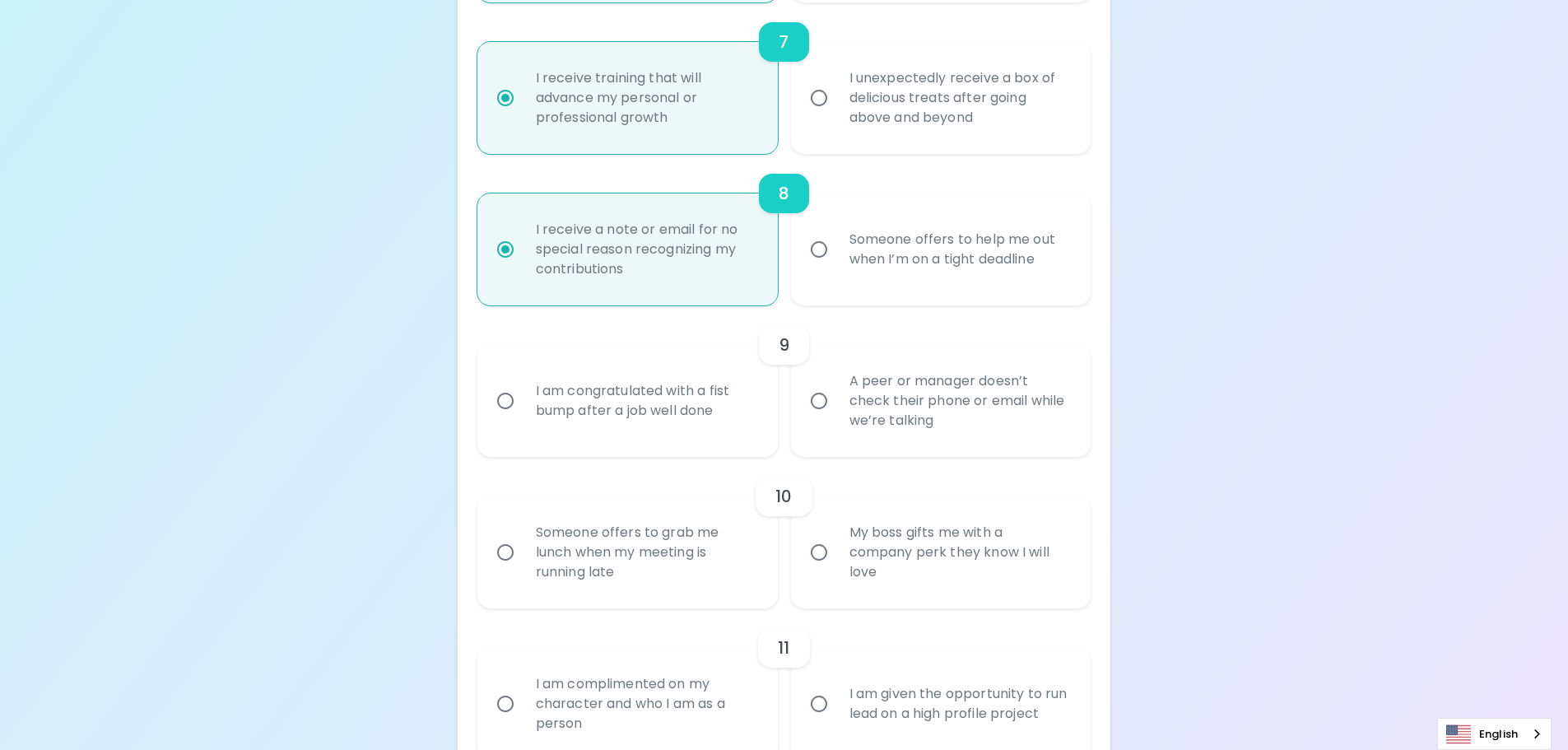
radio input "true"
click at [504, 407] on input "I am congratulated with a fist bump after a job well done" at bounding box center [505, 401] width 34 height 34
radio input "false"
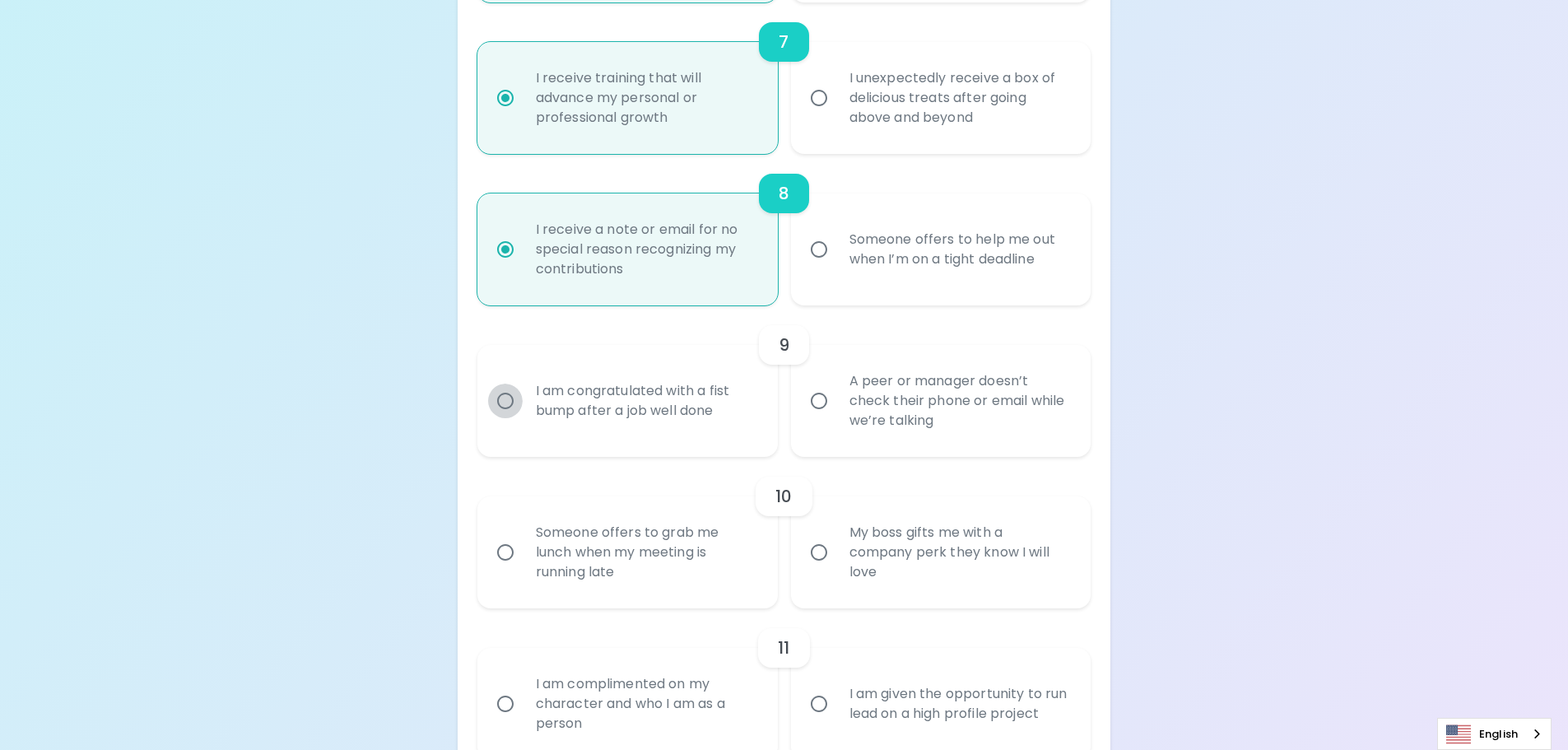
radio input "false"
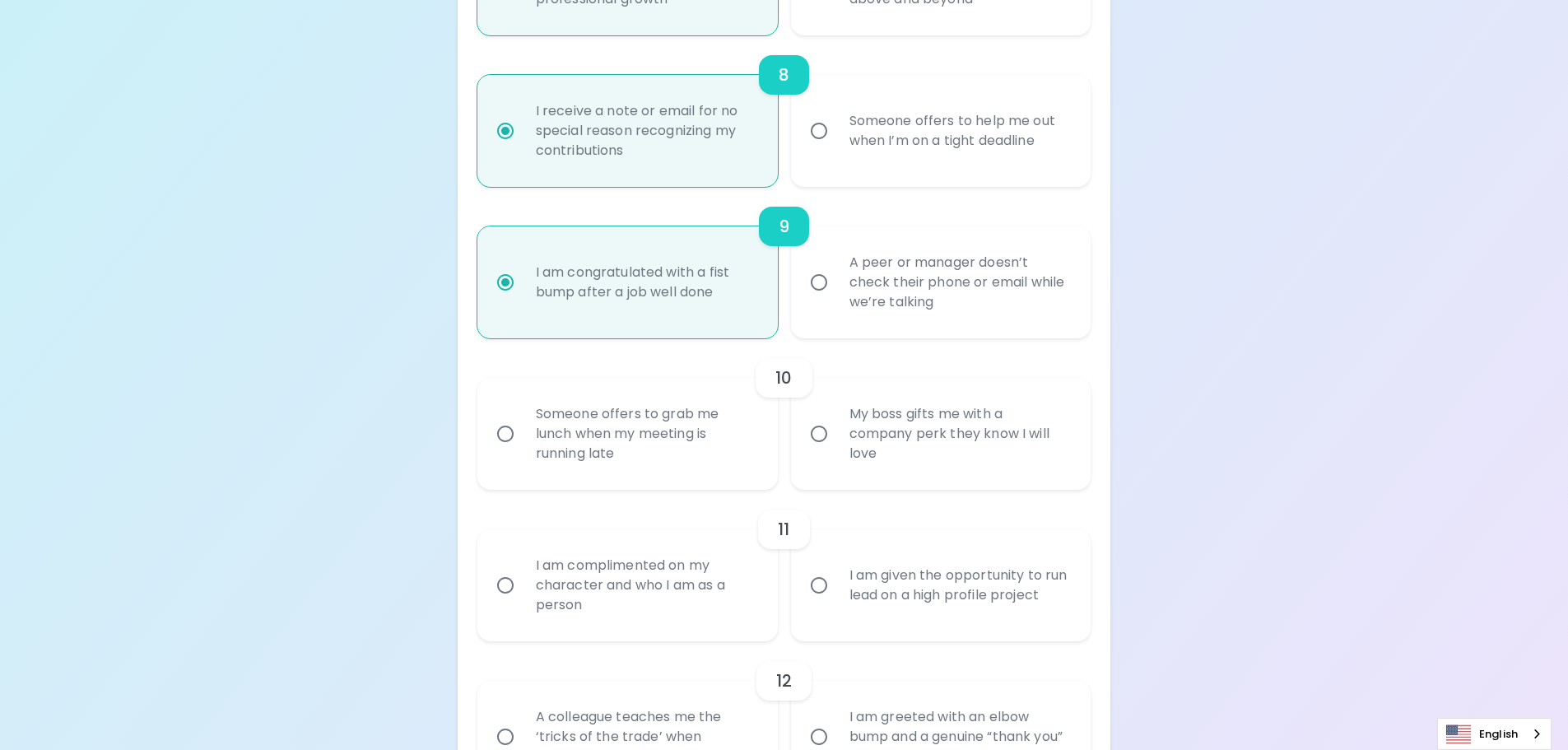
scroll to position [1432, 0]
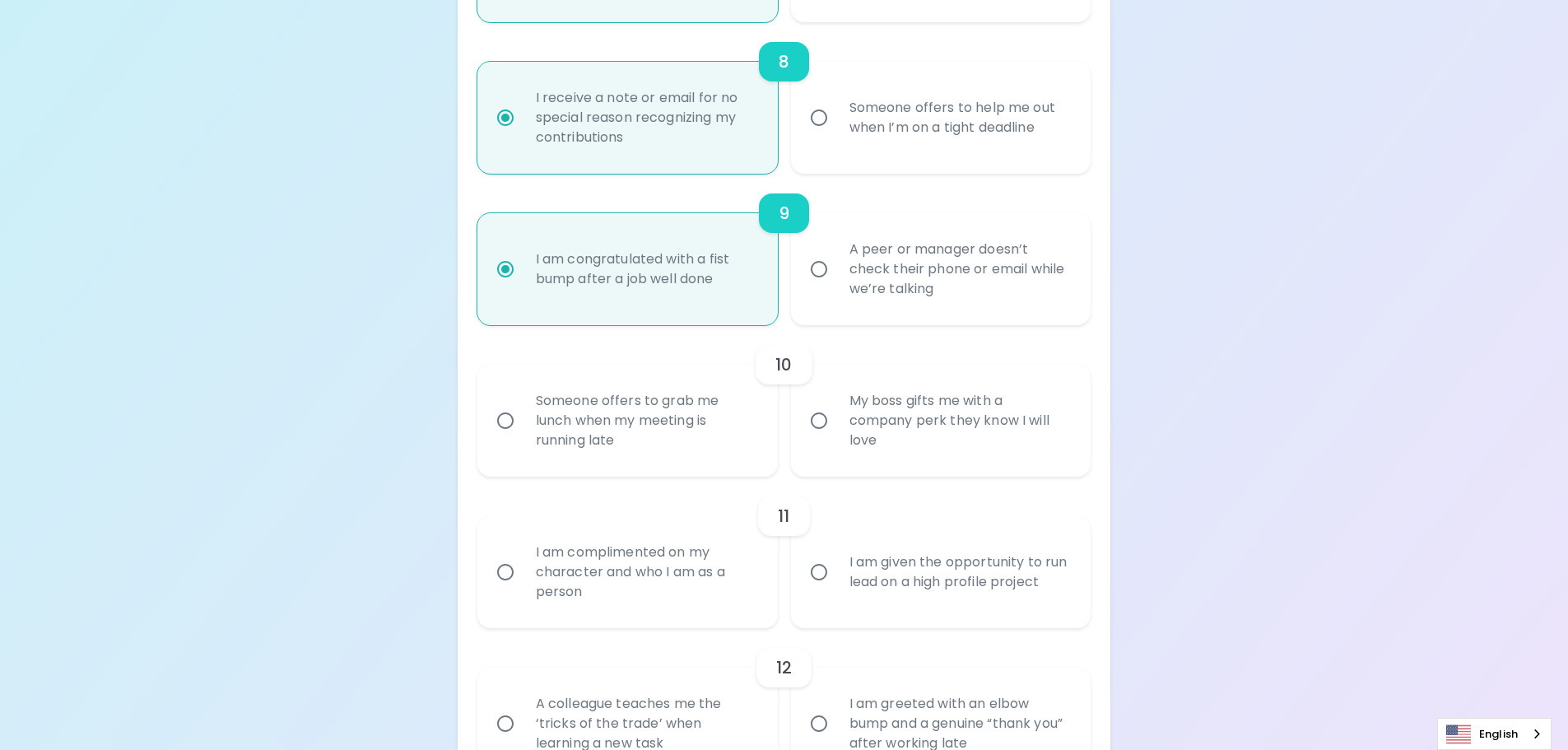
radio input "true"
click at [500, 568] on input "I am complimented on my character and who I am as a person" at bounding box center [505, 571] width 34 height 34
radio input "false"
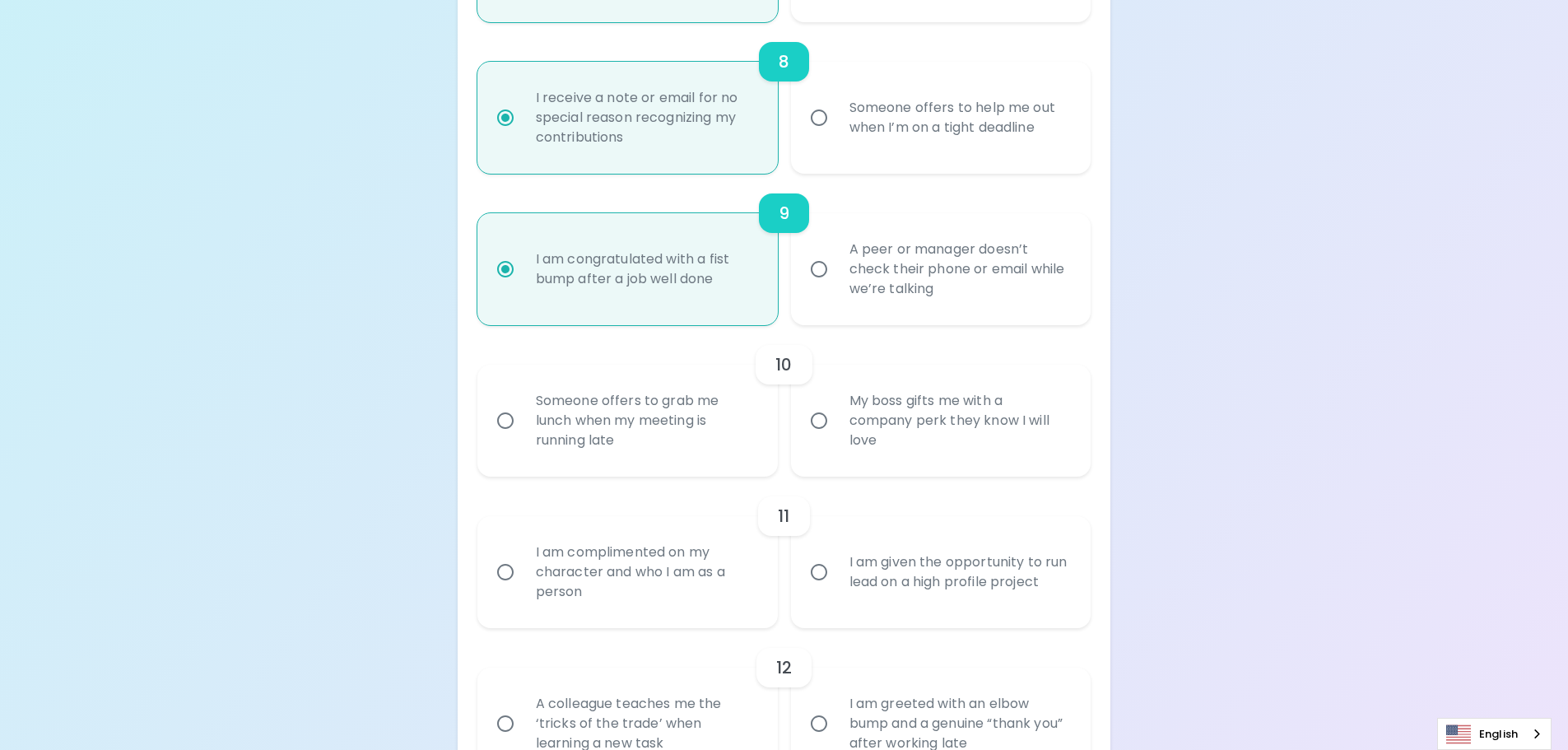
radio input "false"
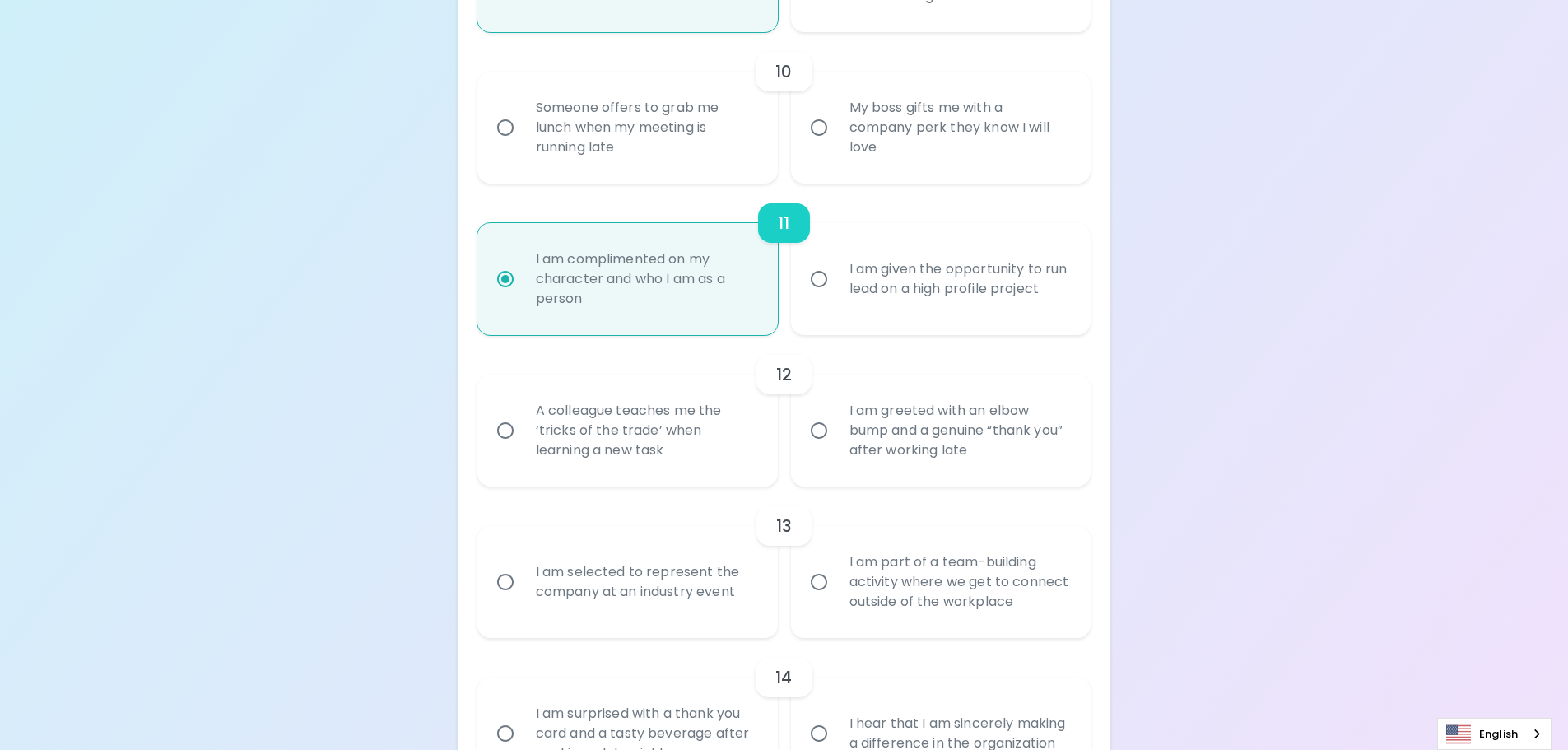
scroll to position [1729, 0]
radio input "true"
click at [509, 438] on input "A colleague teaches me the ‘tricks of the trade’ when learning a new task" at bounding box center [505, 427] width 34 height 34
radio input "false"
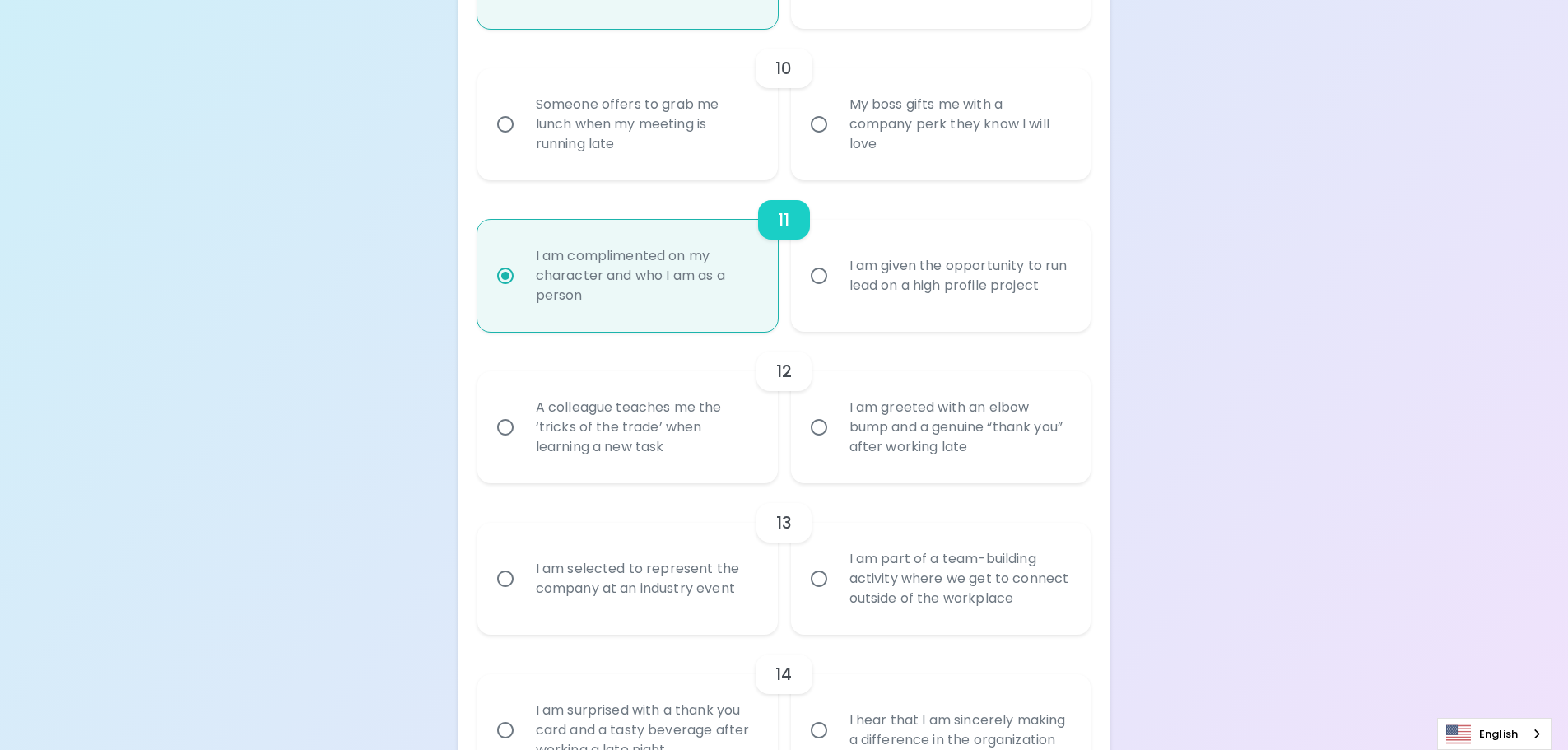
radio input "false"
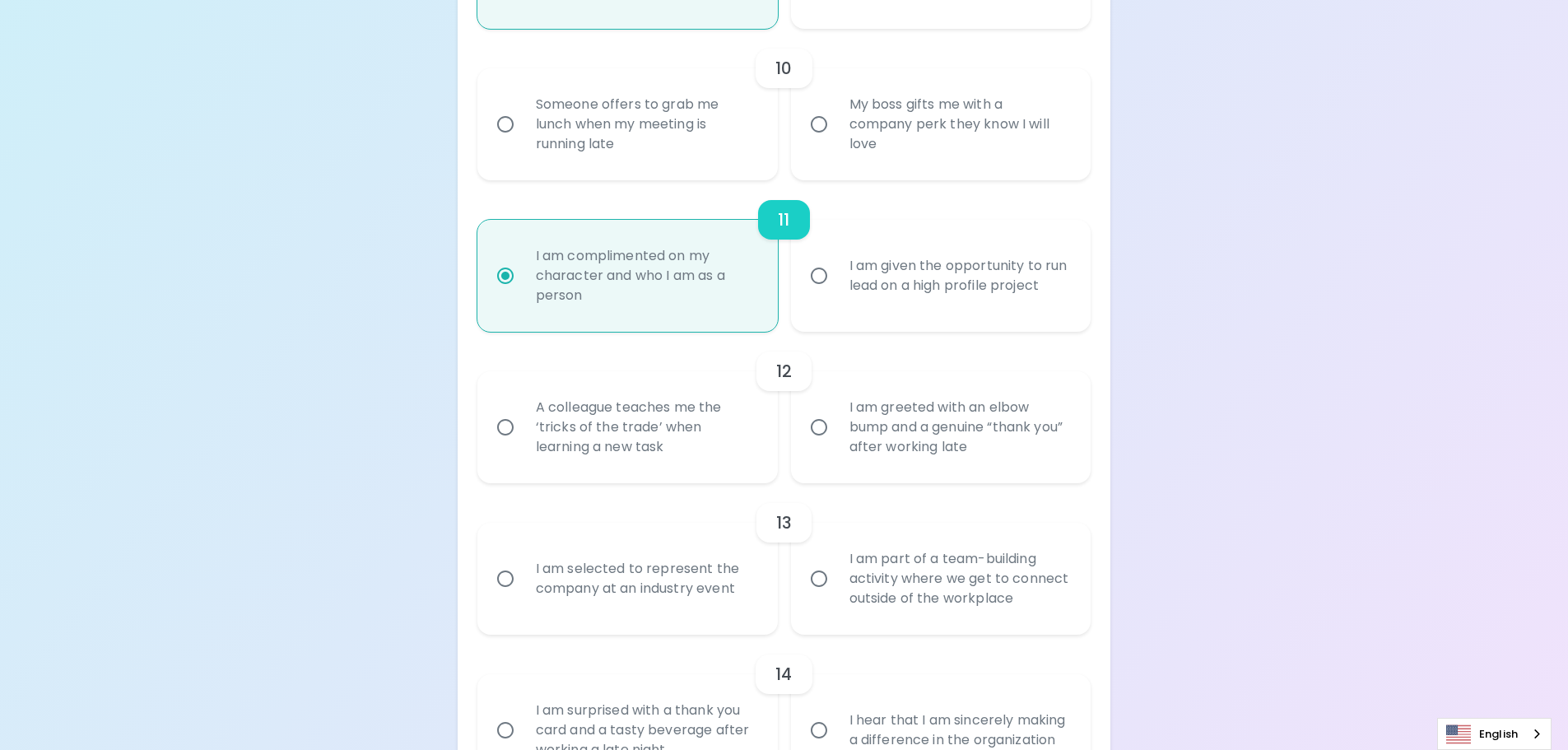
radio input "false"
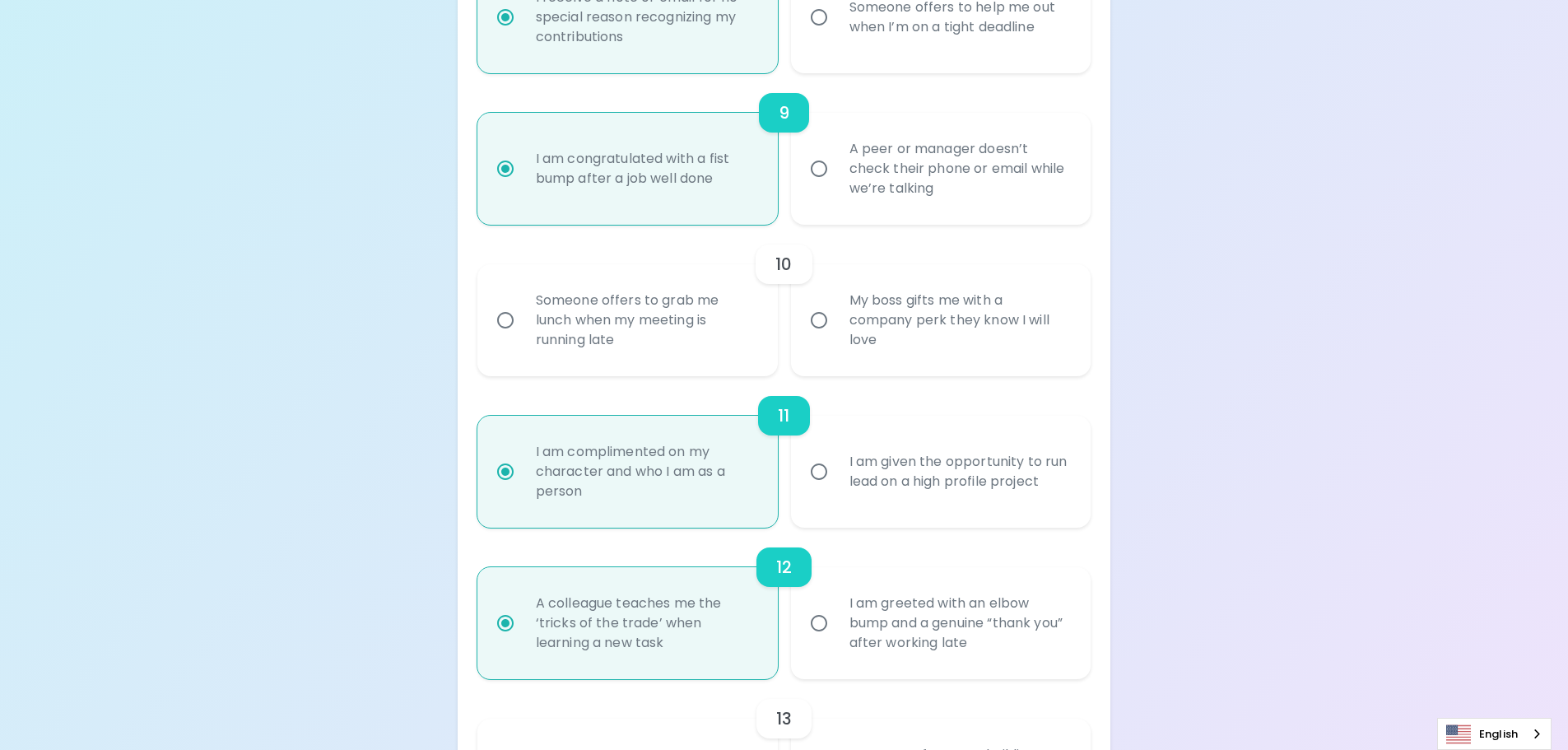
scroll to position [1531, 0]
radio input "true"
click at [504, 322] on input "Someone offers to grab me lunch when my meeting is running late" at bounding box center [505, 321] width 34 height 34
radio input "false"
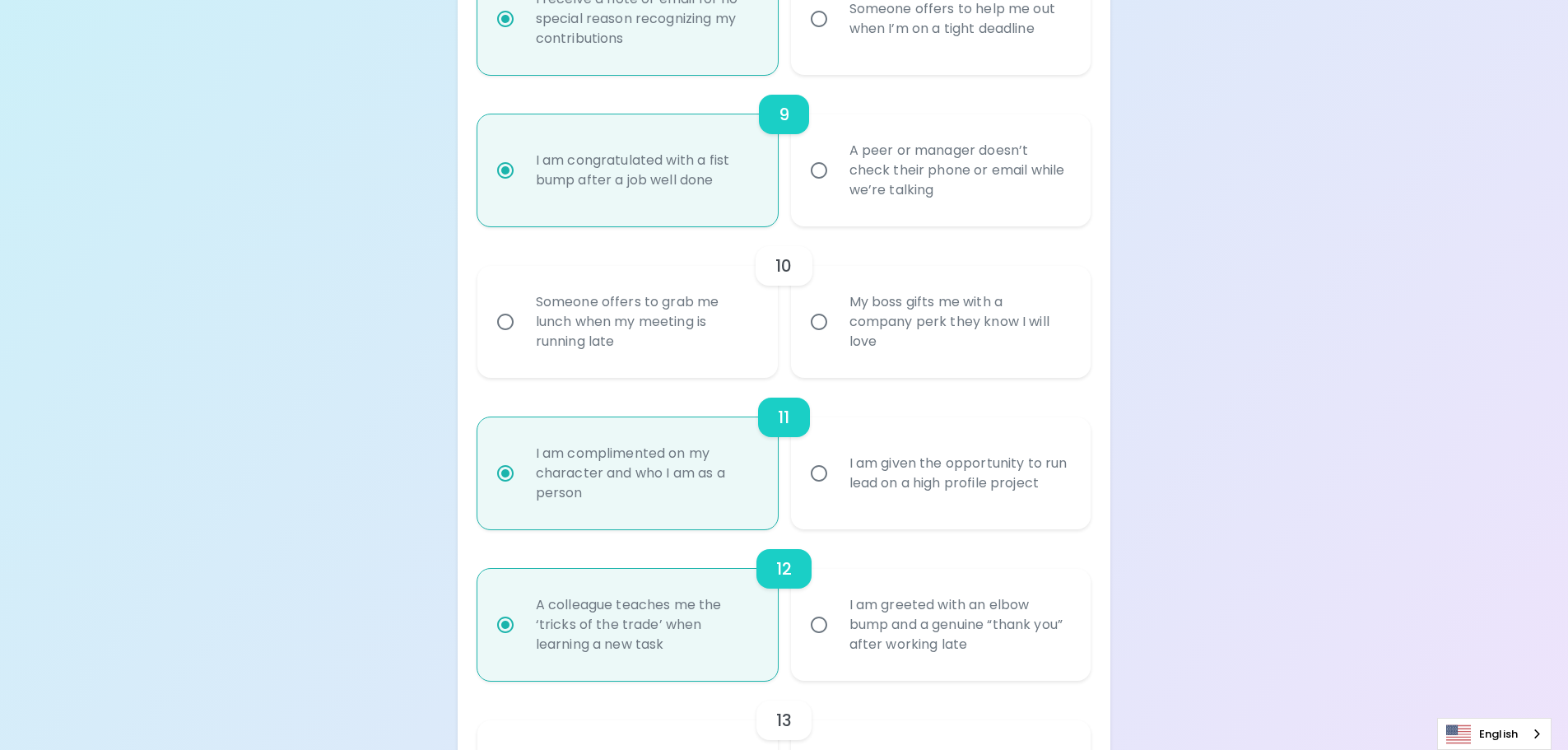
radio input "false"
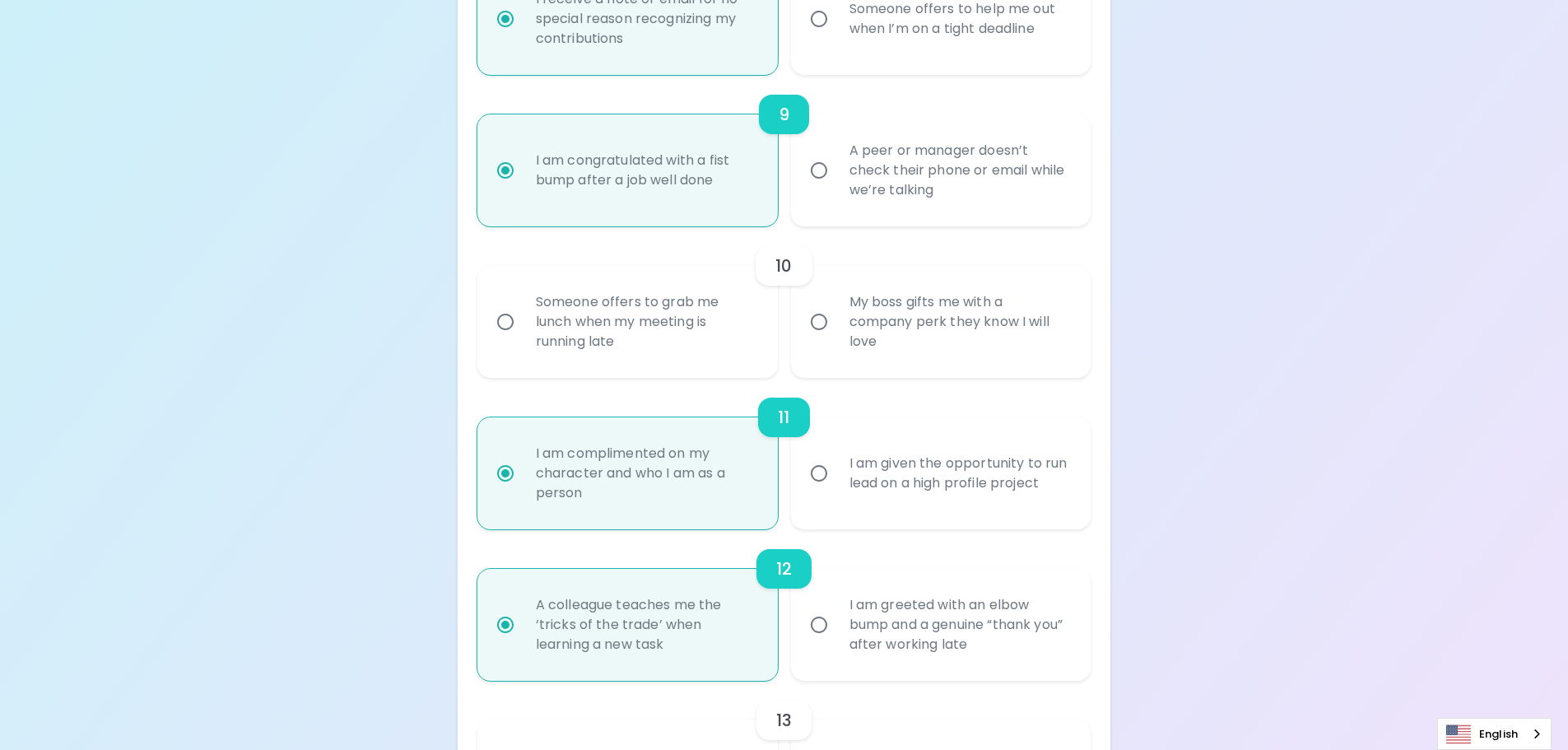
radio input "false"
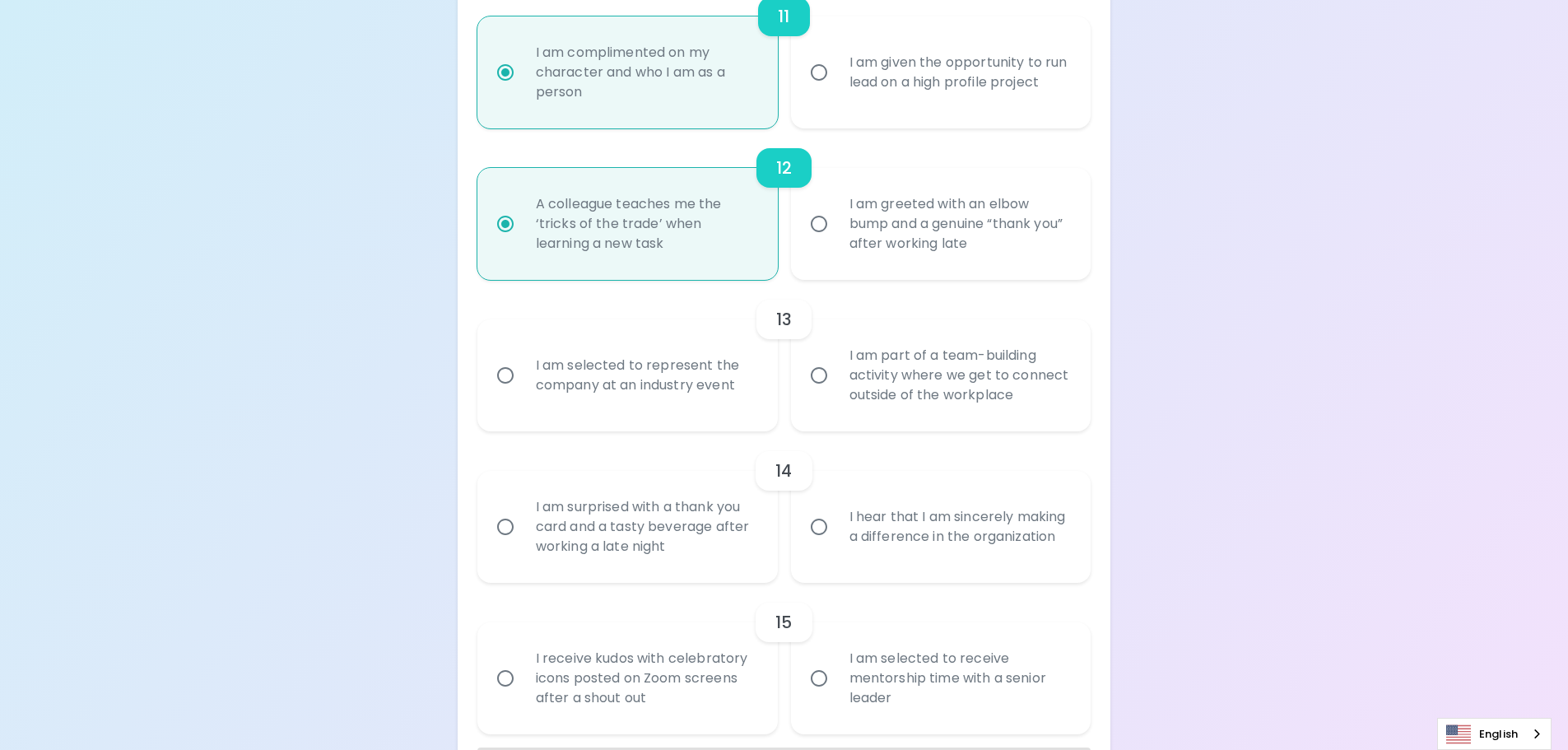
scroll to position [1992, 0]
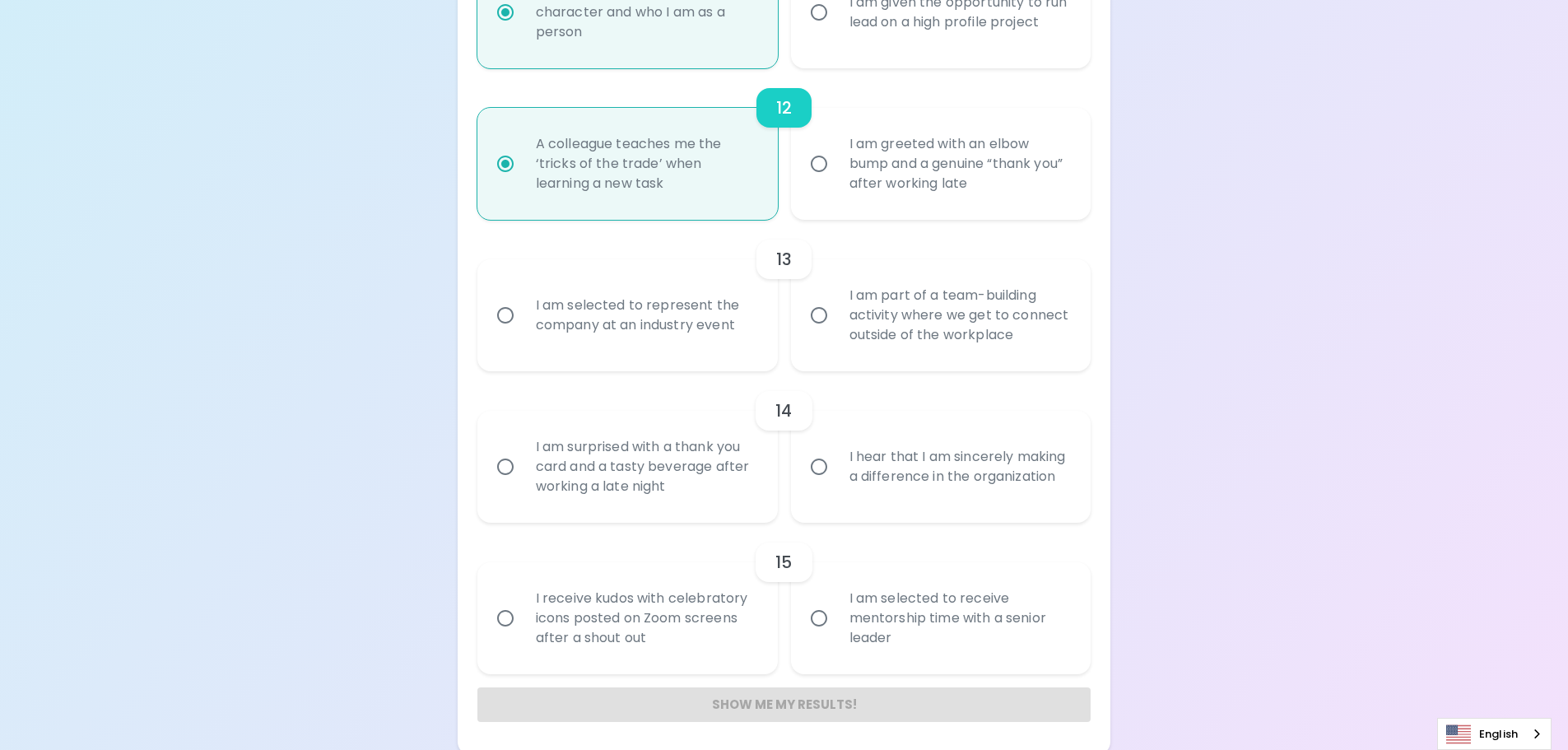
radio input "true"
click at [663, 314] on div "I am selected to represent the company at an industry event" at bounding box center [646, 315] width 247 height 79
click at [523, 314] on input "I am selected to represent the company at an industry event" at bounding box center [505, 315] width 34 height 34
radio input "false"
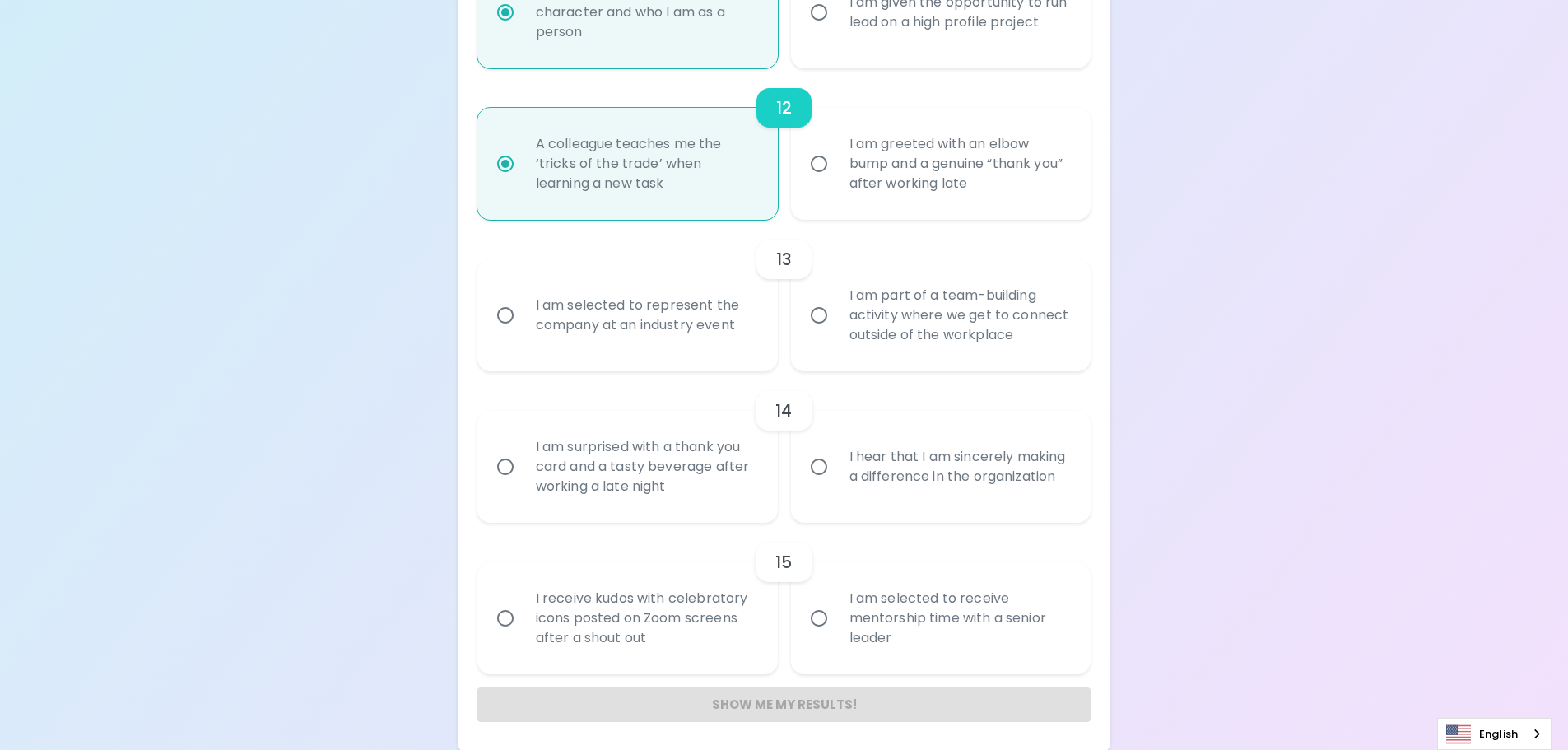
radio input "false"
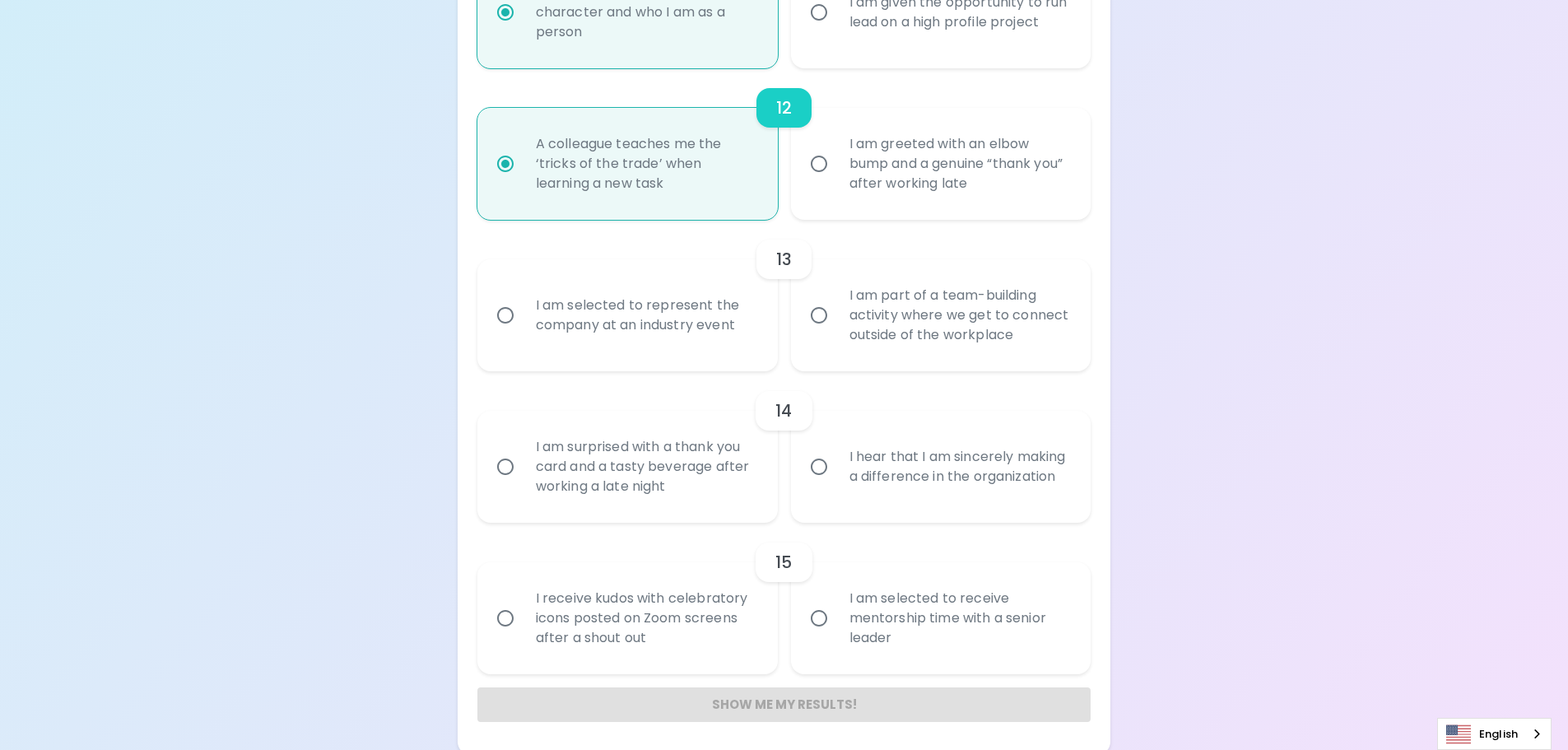
radio input "false"
radio input "true"
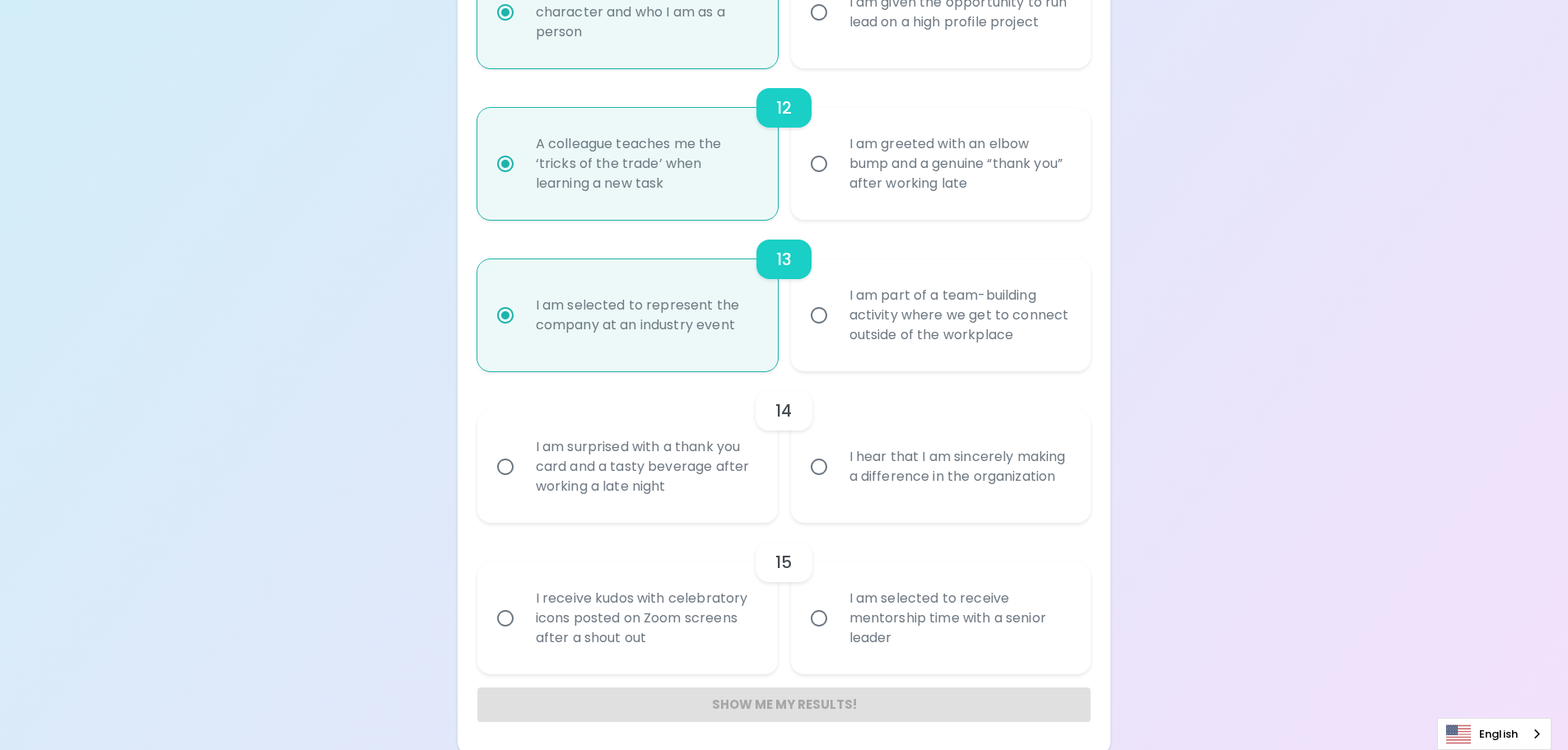
scroll to position [1997, 0]
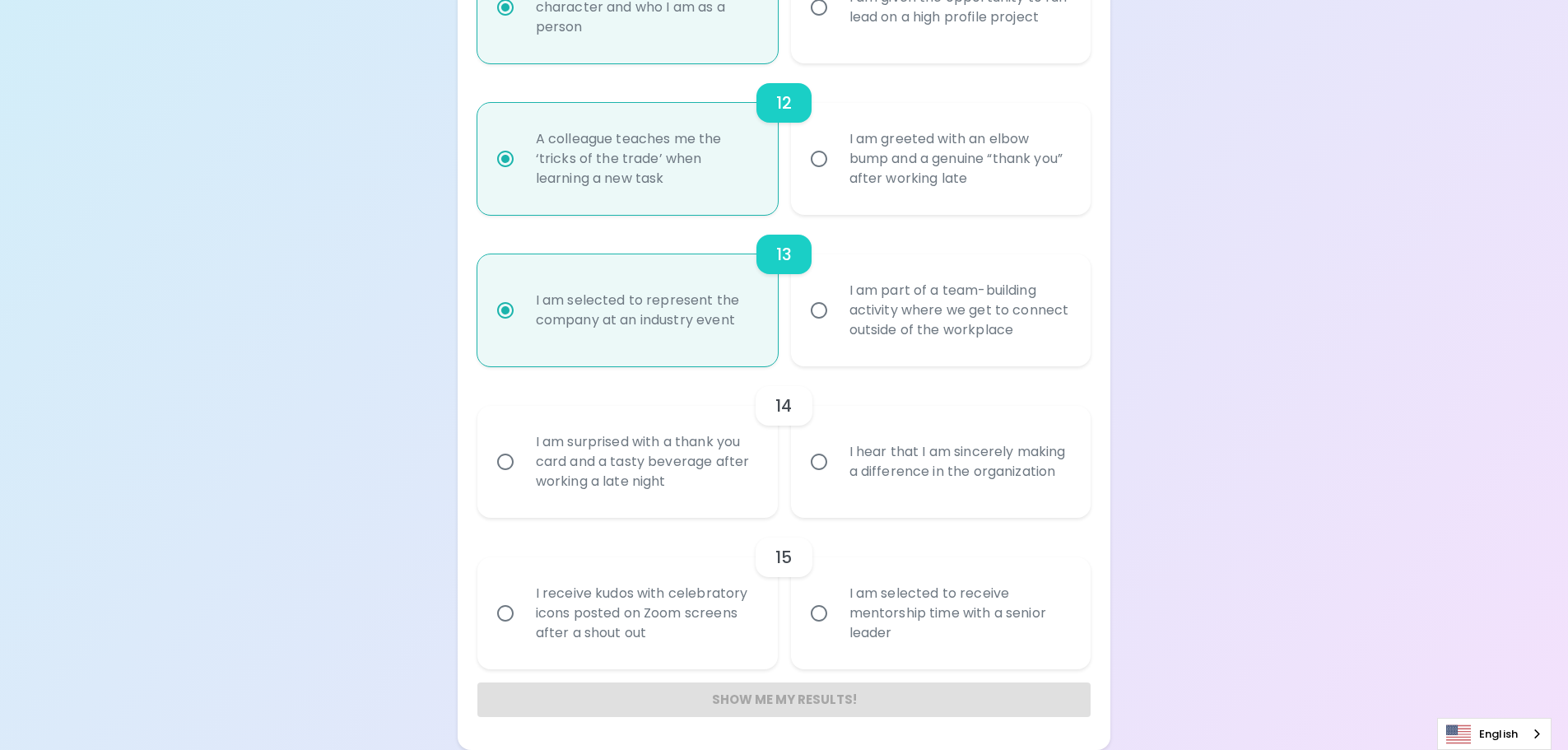
radio input "true"
click at [808, 457] on input "I hear that I am sincerely making a difference in the organization" at bounding box center [819, 461] width 34 height 34
radio input "false"
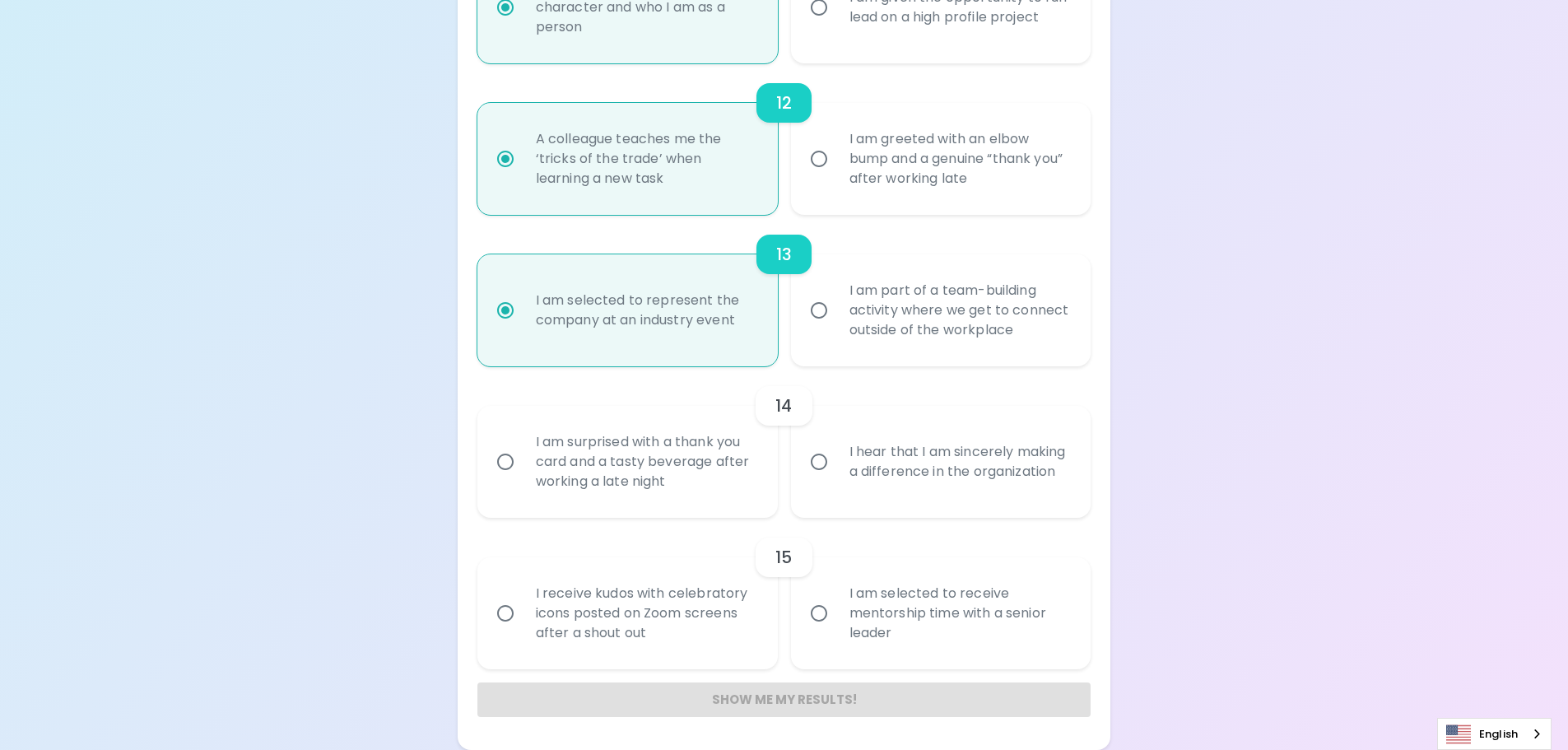
radio input "false"
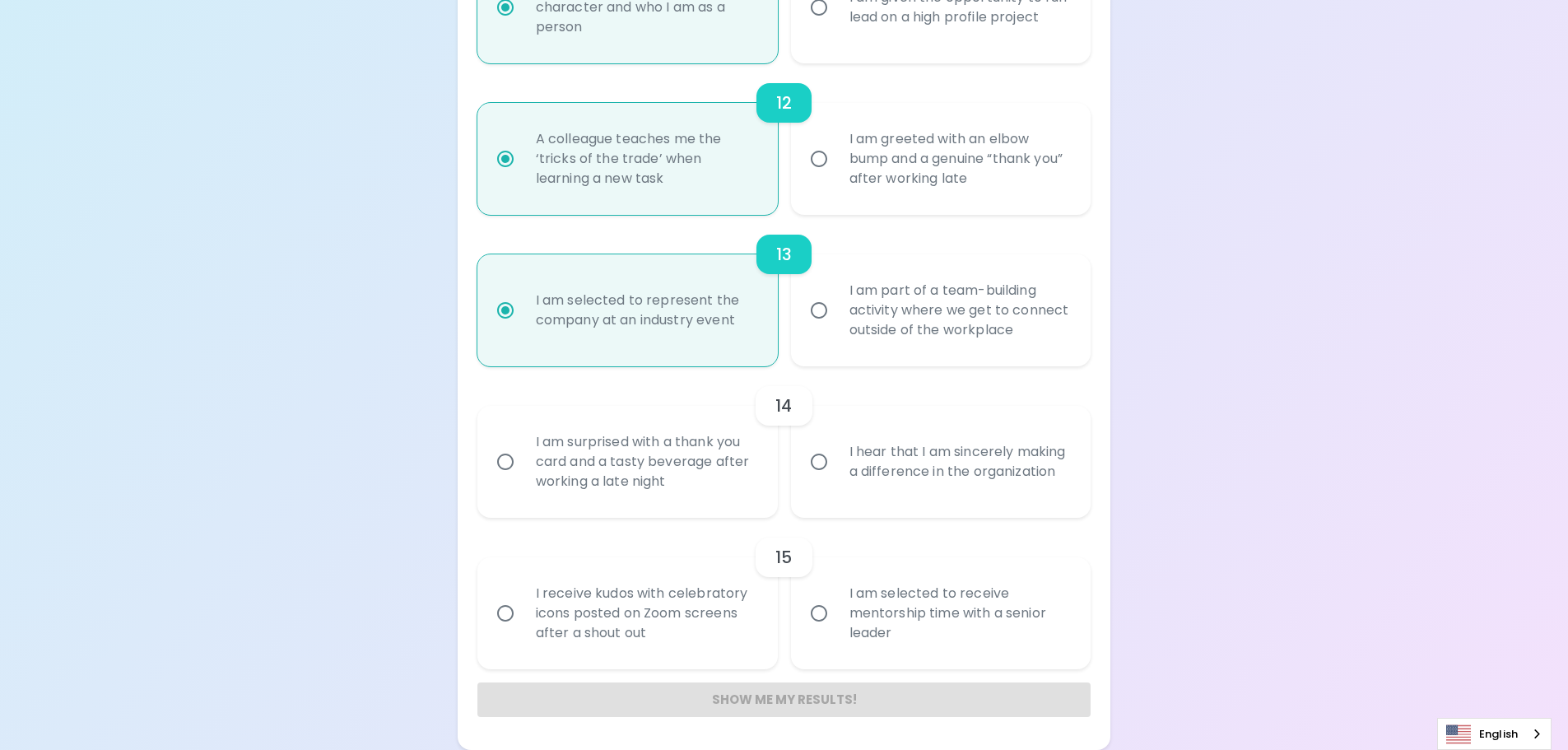
radio input "false"
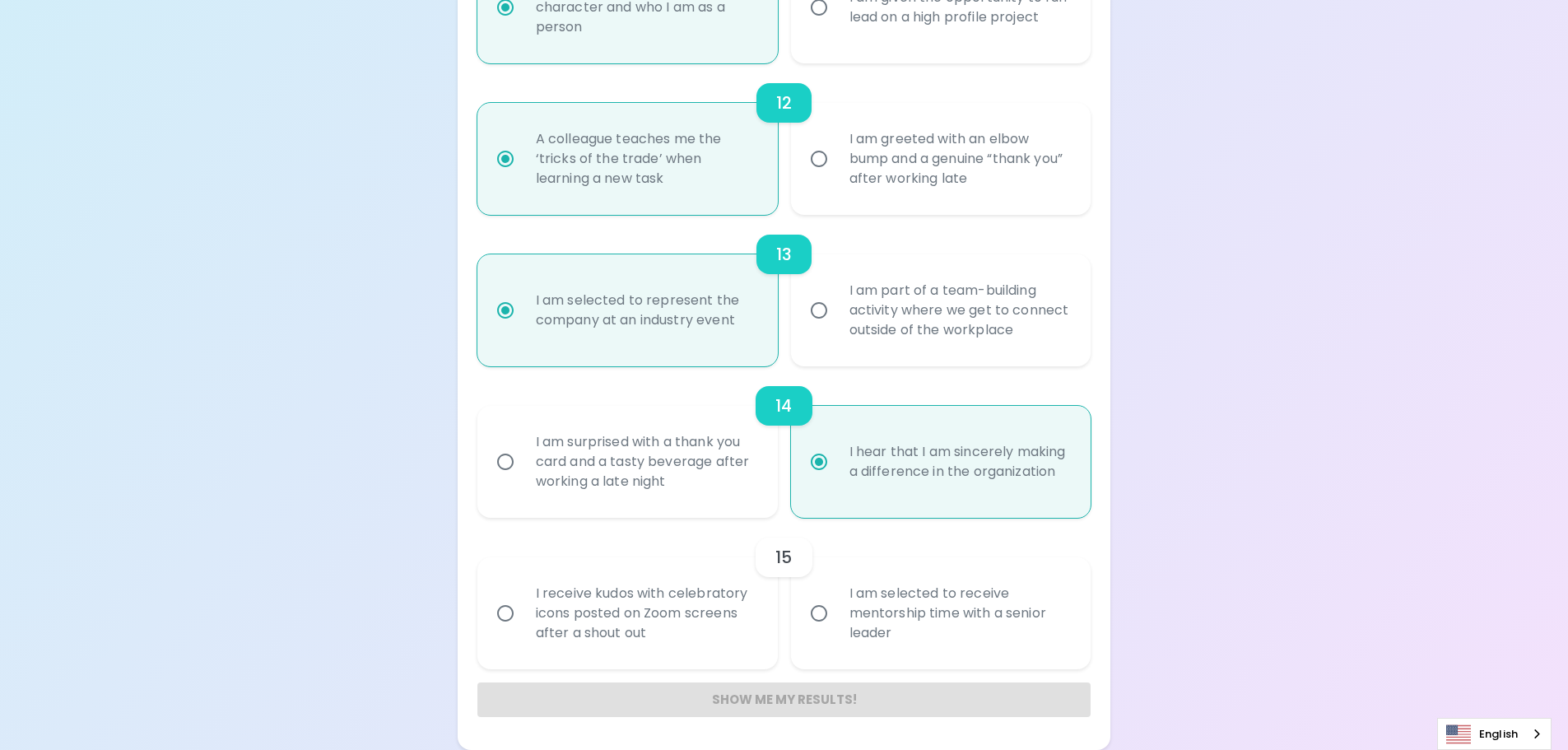
radio input "true"
click at [712, 592] on div "I receive kudos with celebratory icons posted on Zoom screens after a shout out" at bounding box center [646, 614] width 247 height 99
click at [523, 596] on input "I receive kudos with celebratory icons posted on Zoom screens after a shout out" at bounding box center [505, 613] width 34 height 34
radio input "false"
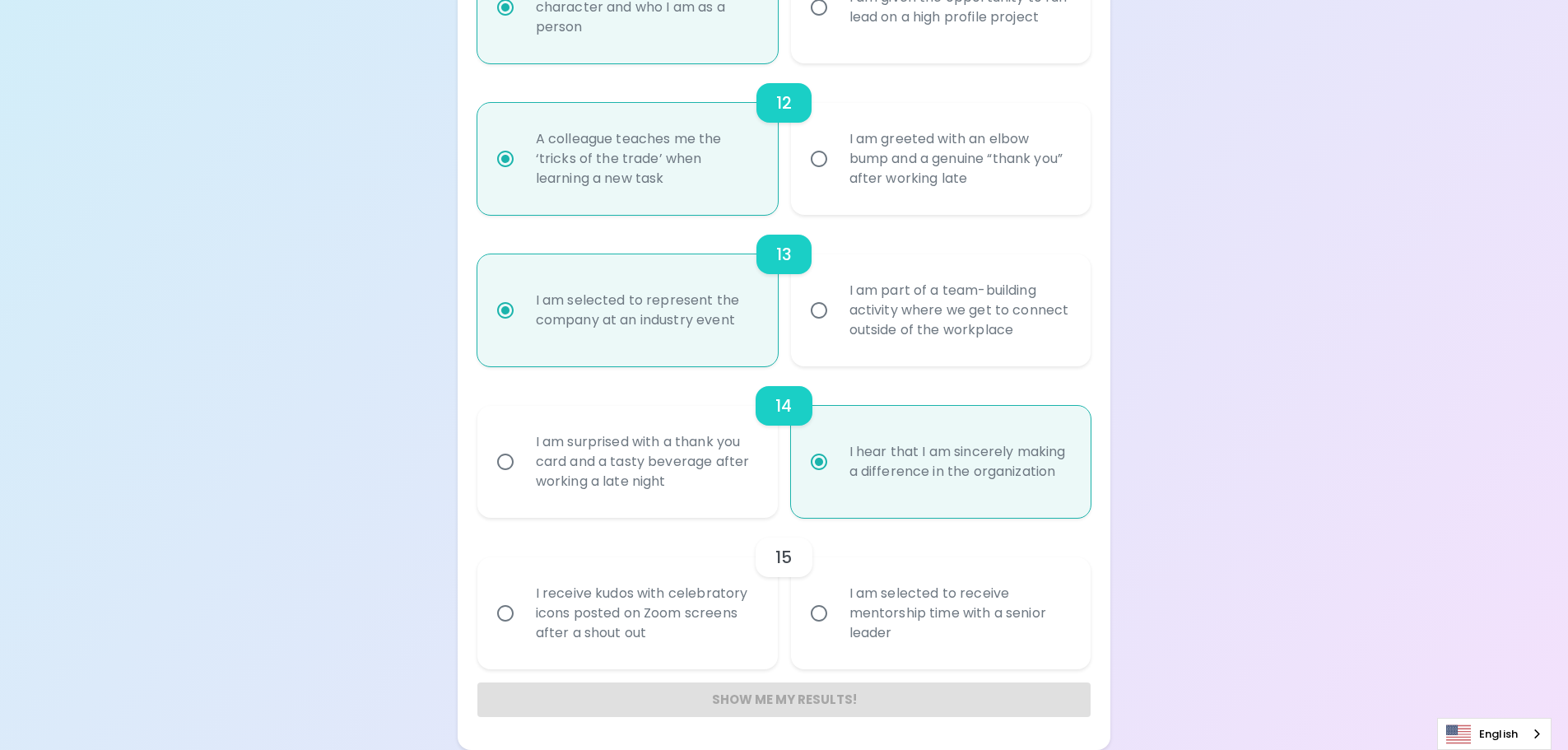
radio input "false"
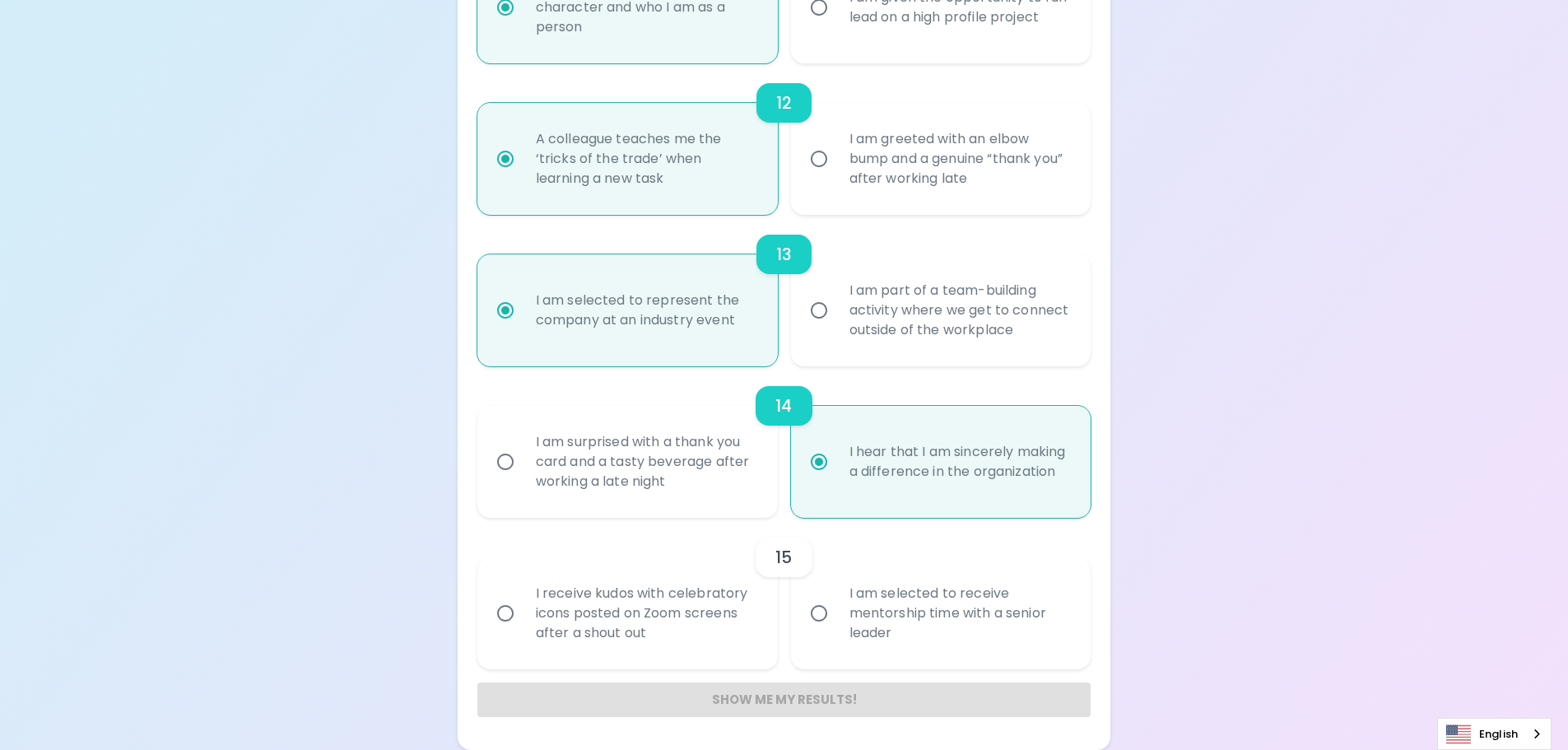
radio input "false"
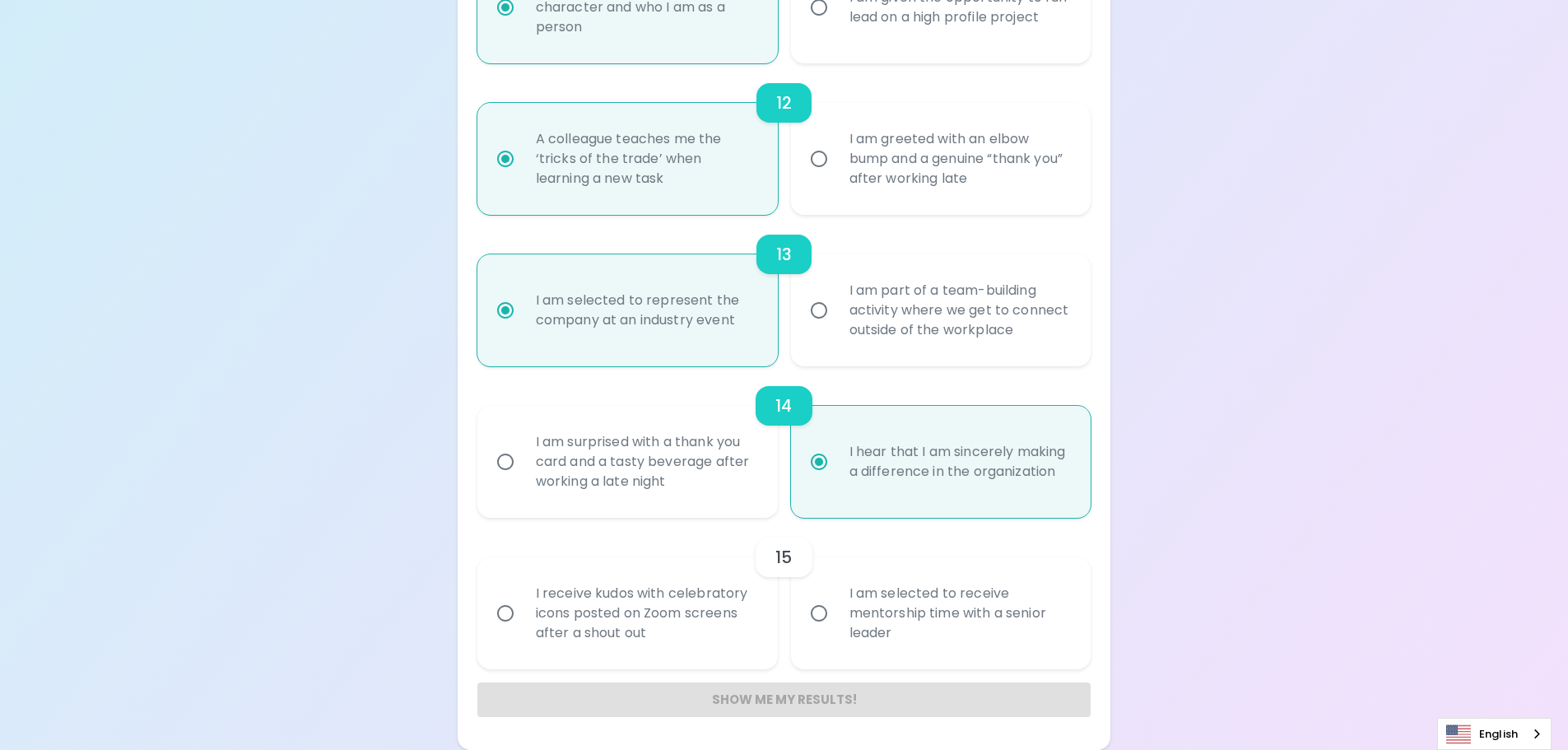
radio input "false"
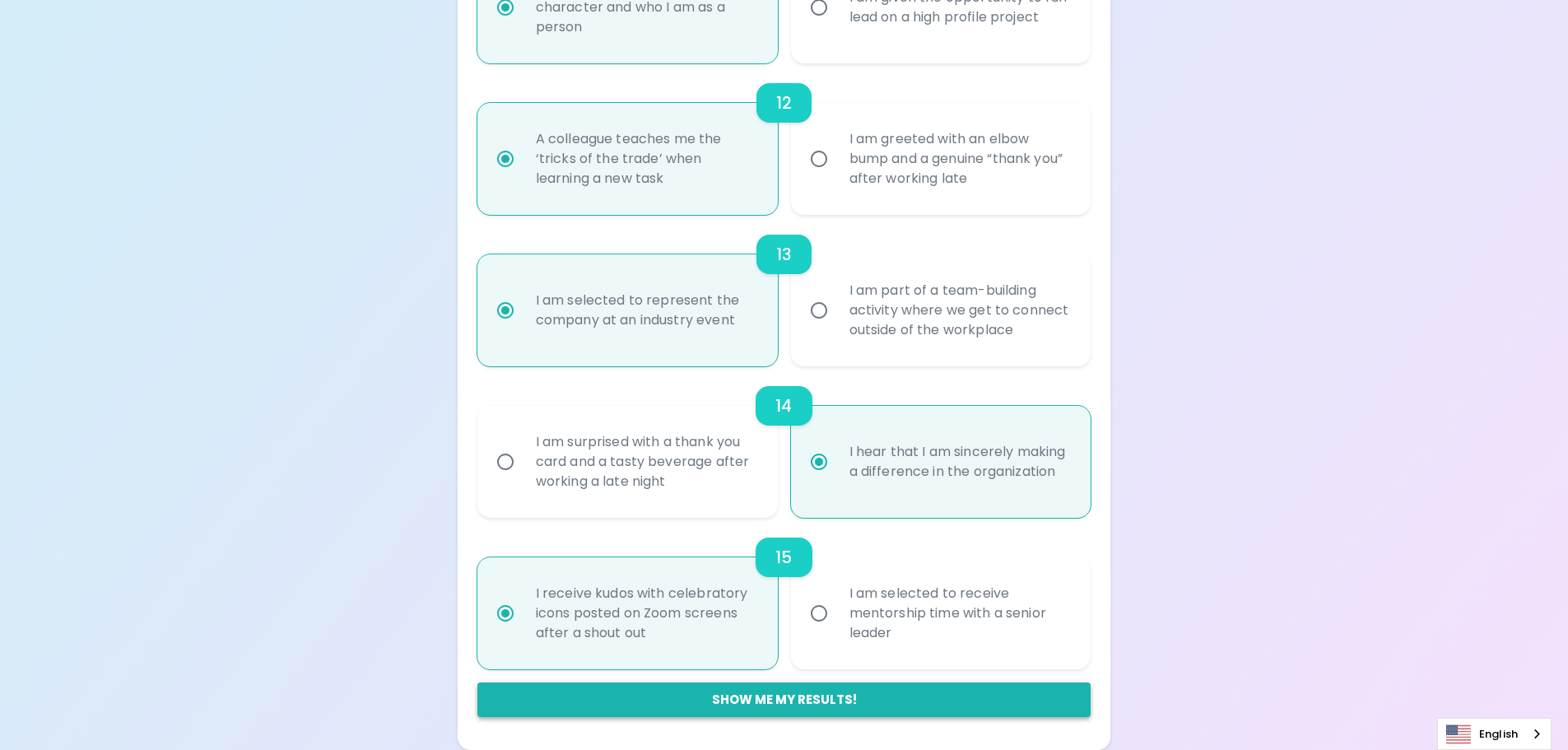
radio input "true"
click at [770, 693] on button "Show me my results!" at bounding box center [784, 699] width 615 height 34
radio input "false"
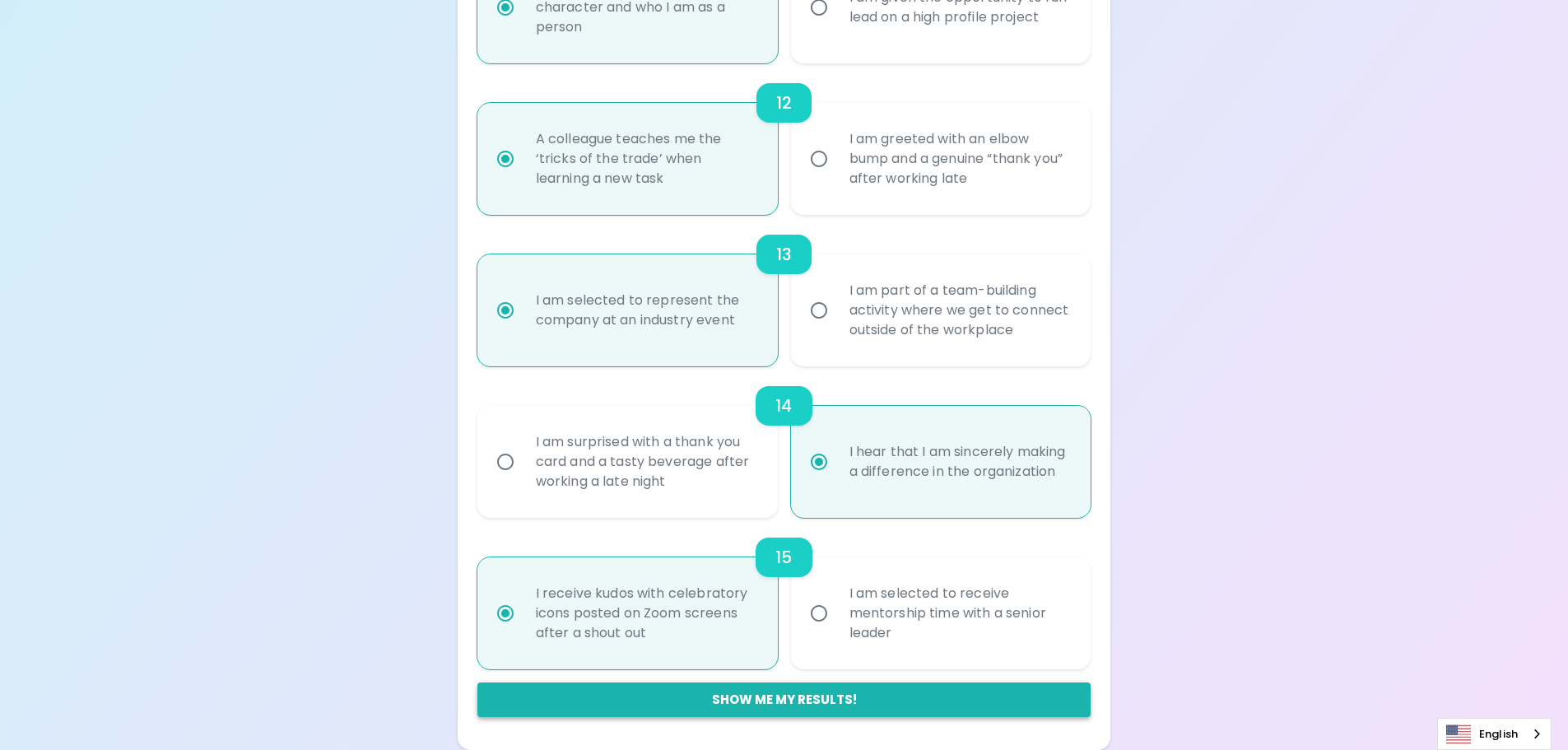
radio input "false"
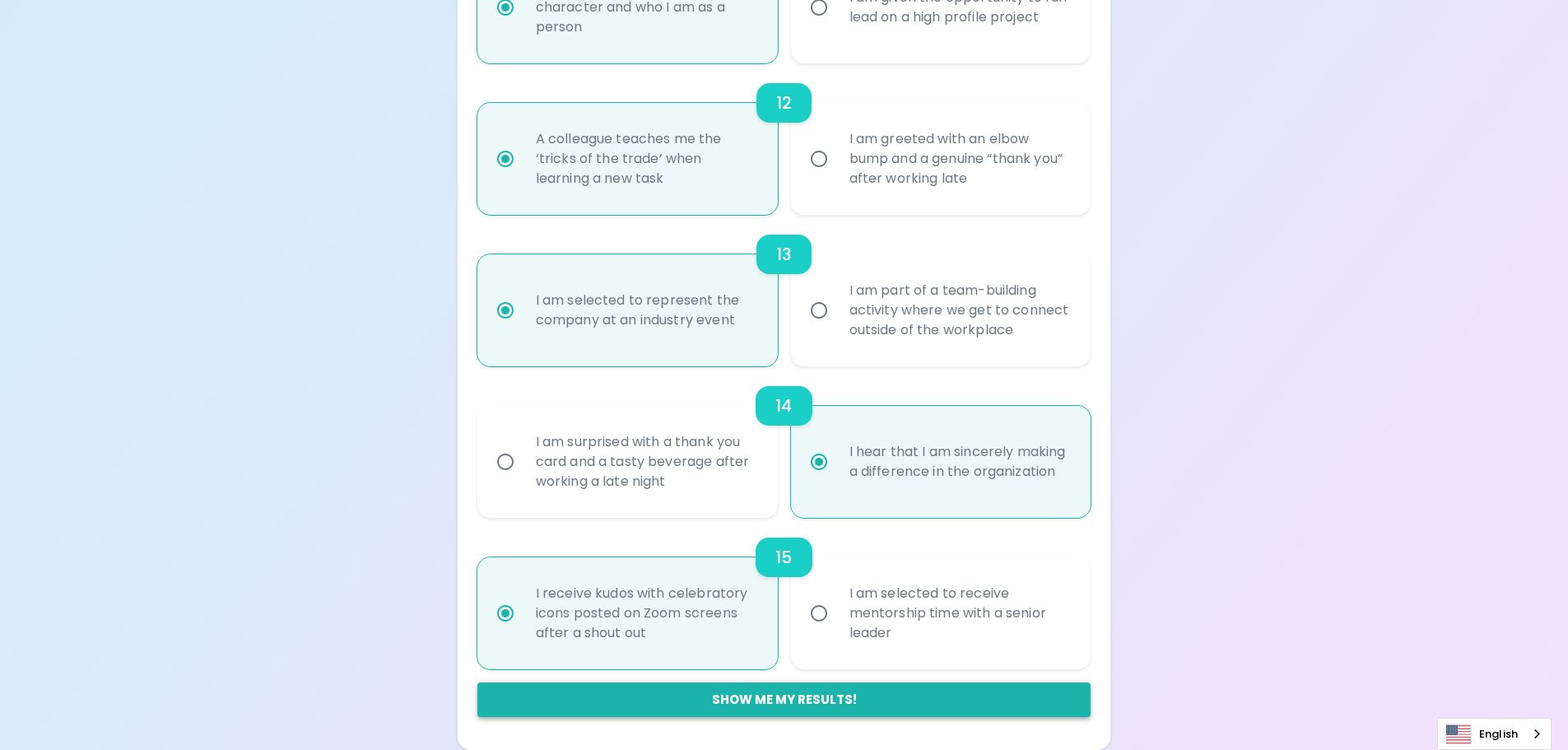
radio input "false"
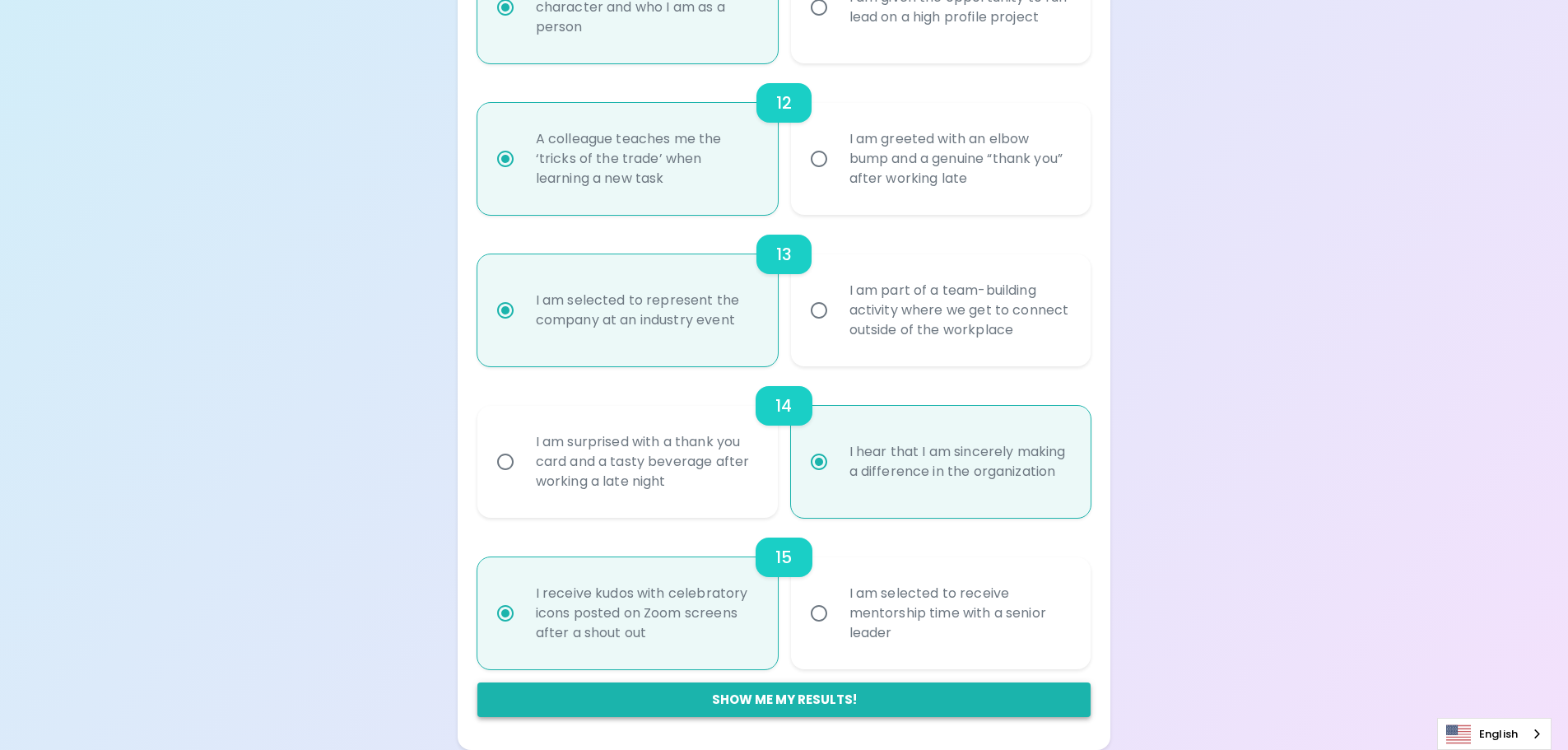
radio input "false"
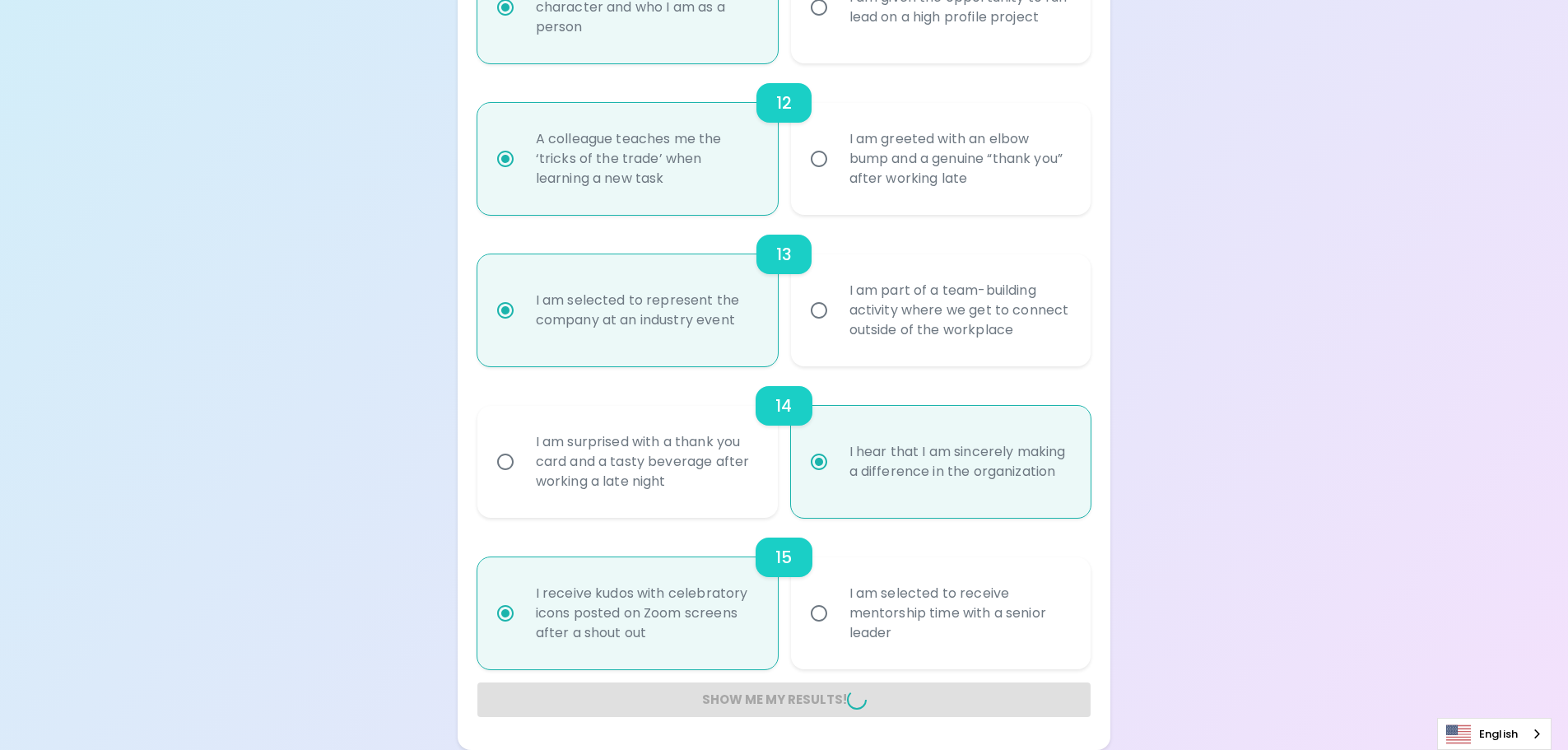
radio input "false"
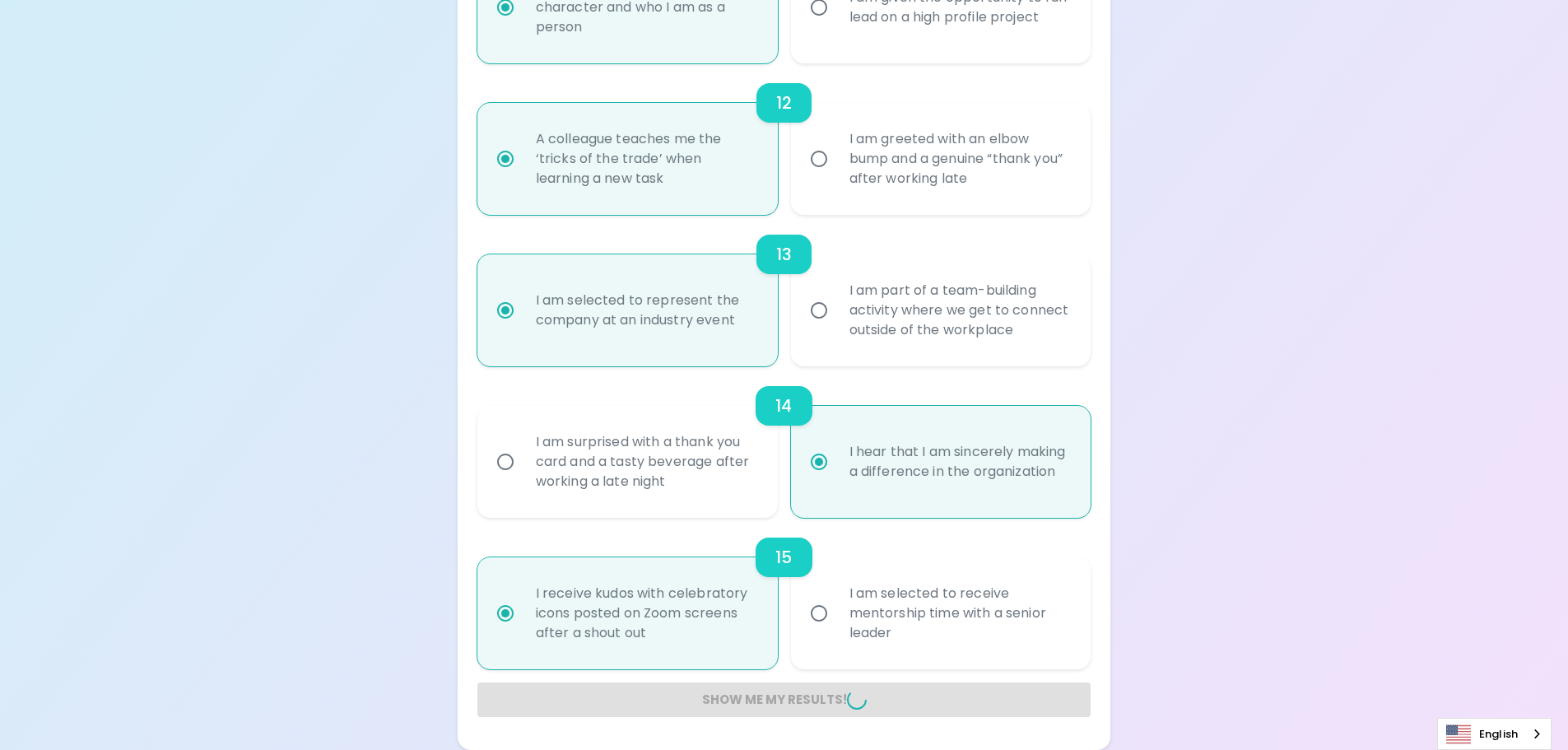
radio input "false"
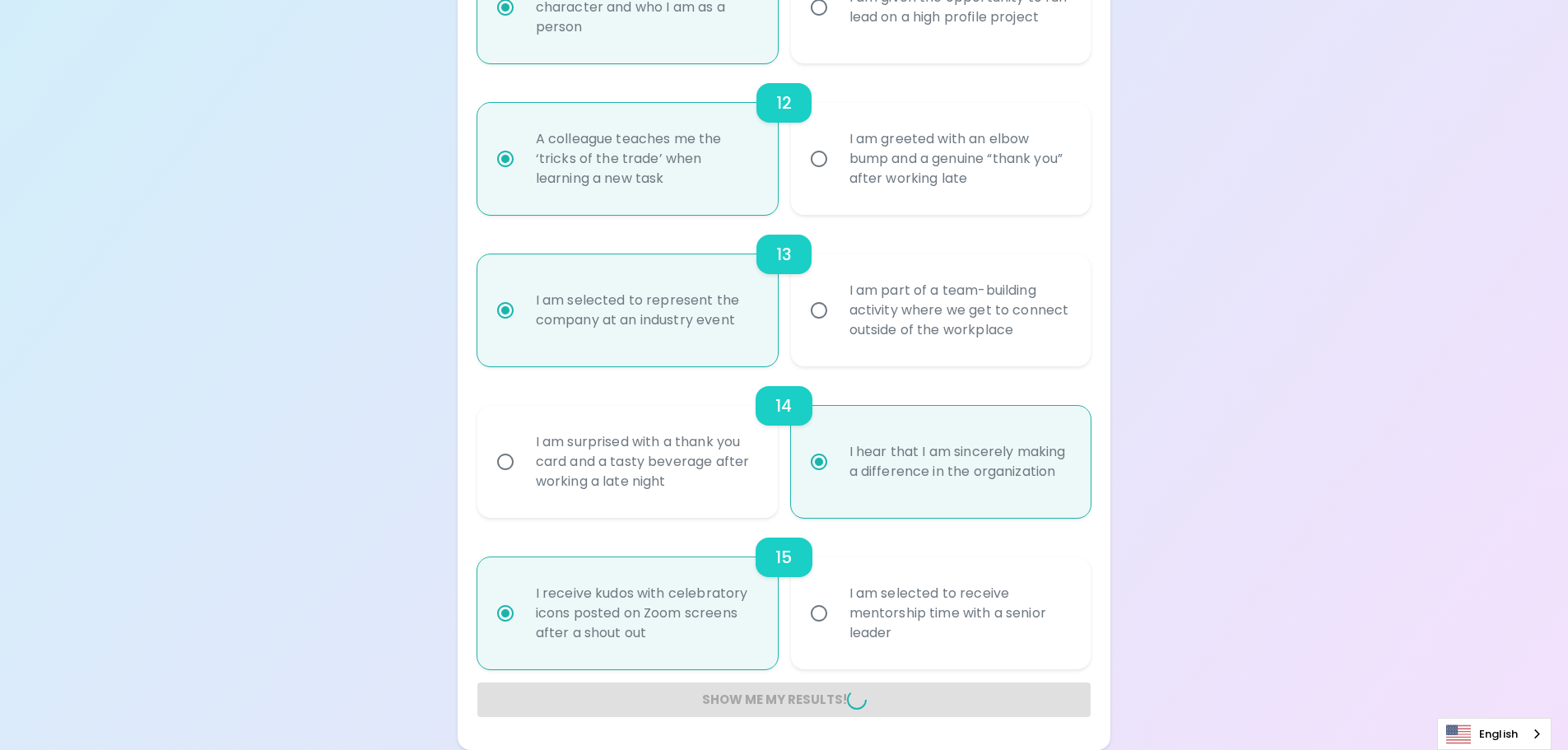
radio input "false"
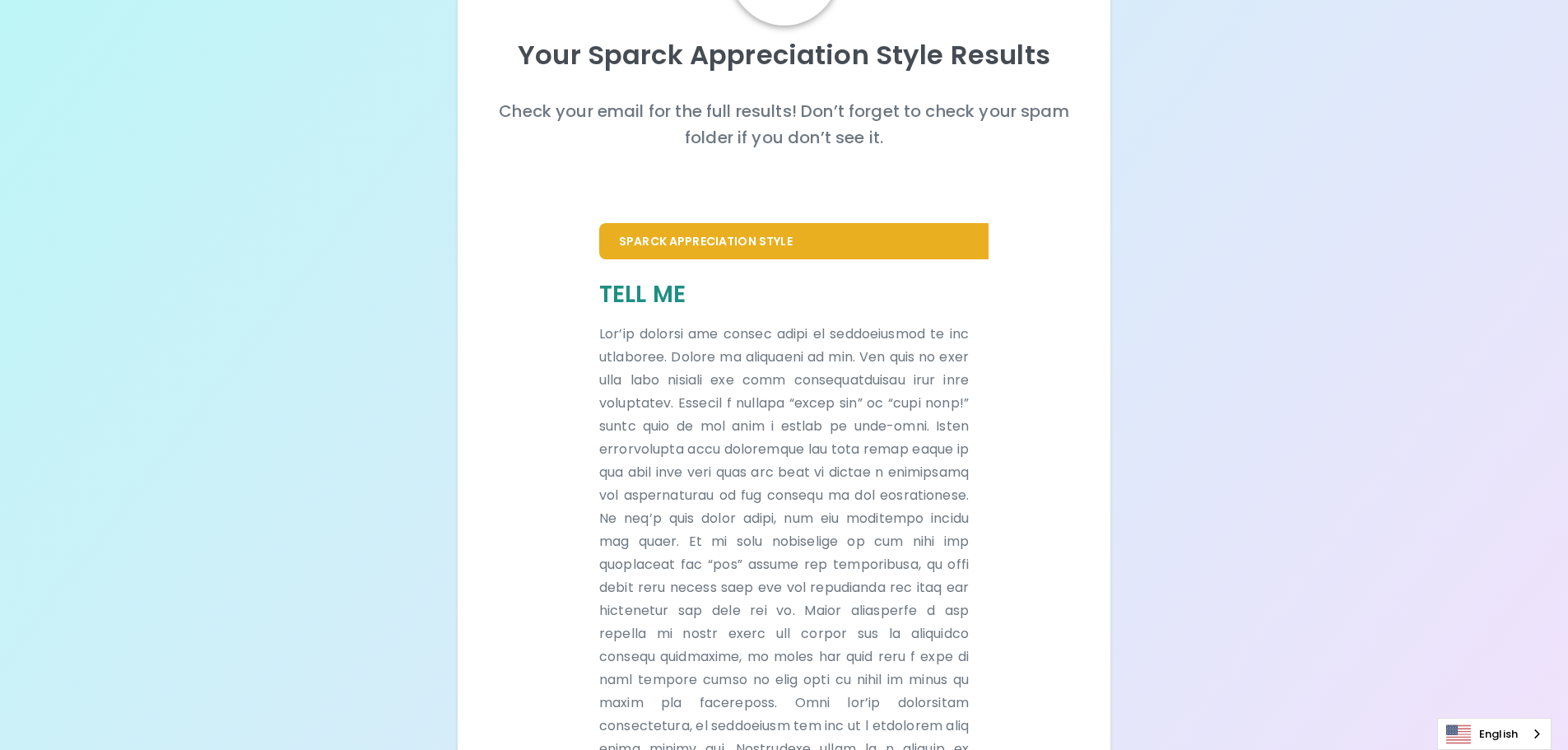
scroll to position [311, 0]
